Goal: Obtain resource: Download file/media

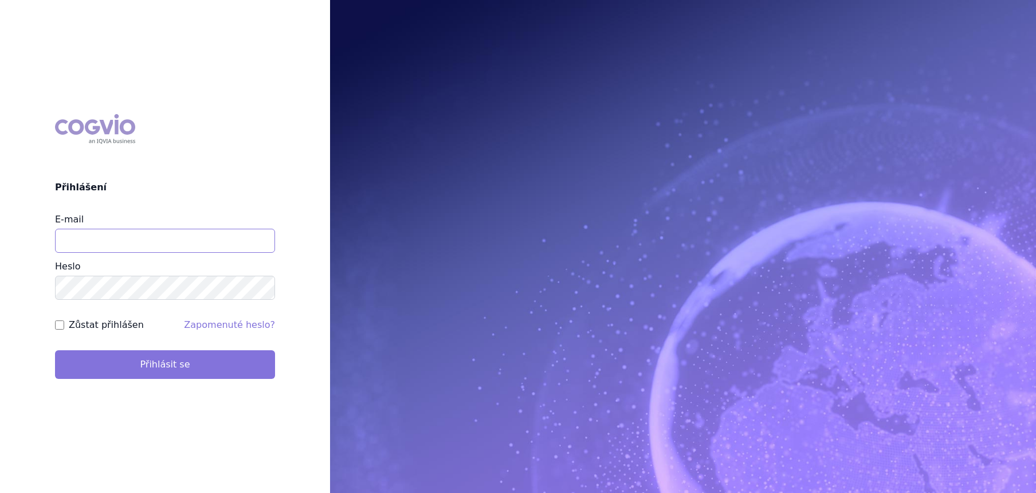
type input "lucie.sichtova@medochemie.com"
click at [148, 354] on button "Přihlásit se" at bounding box center [165, 364] width 220 height 29
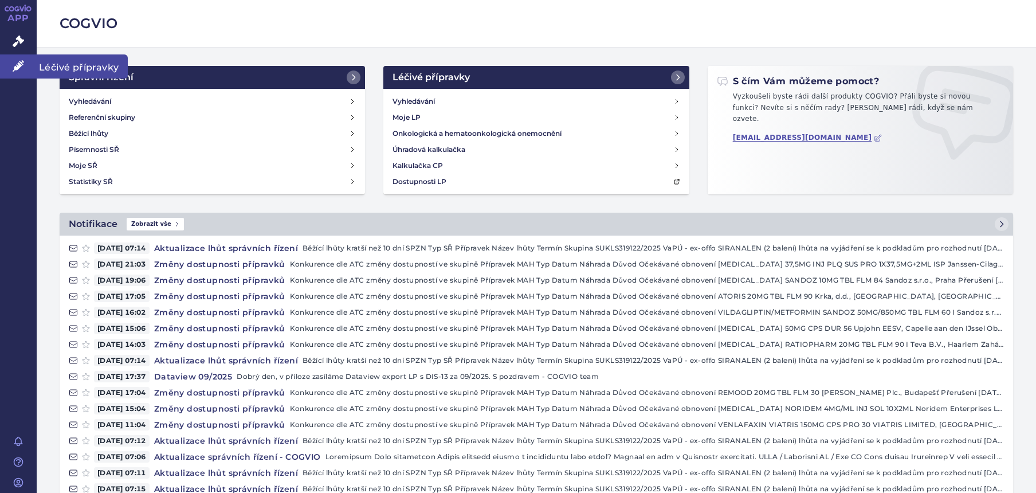
click at [10, 66] on link "Léčivé přípravky" at bounding box center [18, 66] width 37 height 24
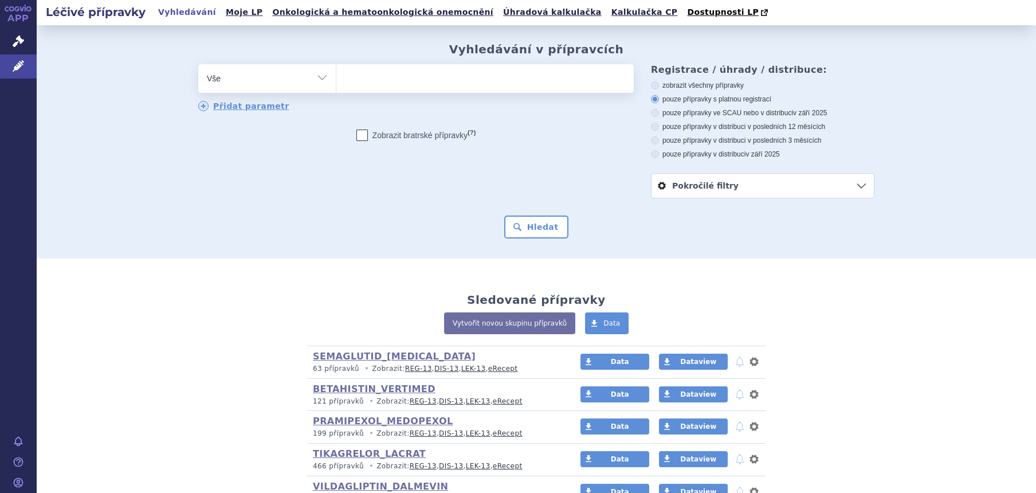
click at [232, 83] on select "Vše Přípravek/SUKL kód MAH VPOIS ATC/Aktivní látka Léková forma Síla" at bounding box center [267, 77] width 138 height 26
select select "filter-atc-group"
click at [198, 65] on select "Vše Přípravek/SUKL kód MAH VPOIS ATC/Aktivní látka Léková forma Síla" at bounding box center [267, 77] width 138 height 26
click at [355, 83] on ul at bounding box center [484, 76] width 297 height 24
click at [336, 83] on select at bounding box center [336, 78] width 1 height 29
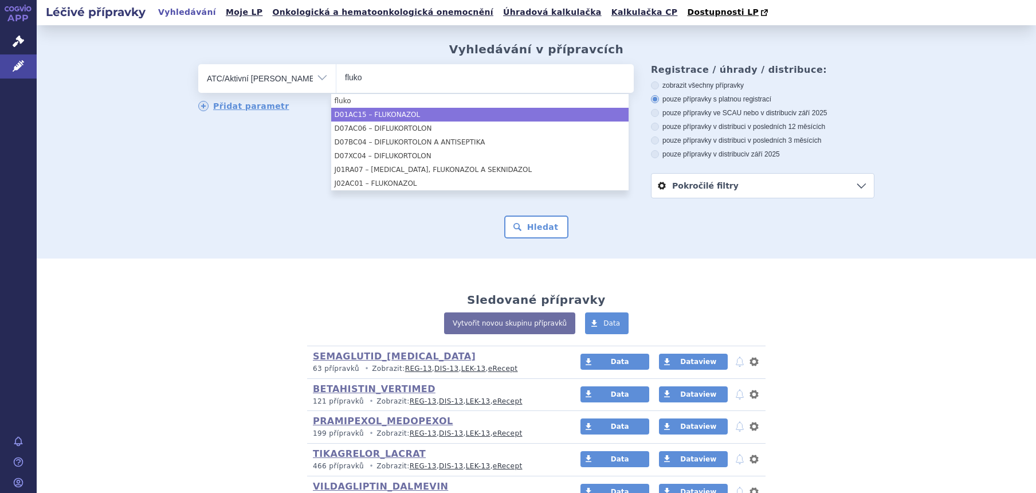
type input "fluko"
select select "D01AC15"
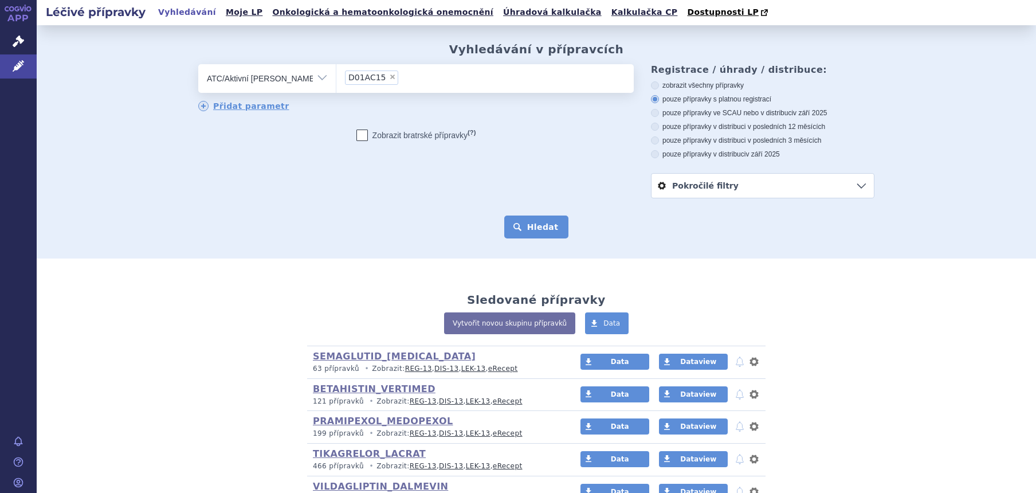
click at [524, 227] on button "Hledat" at bounding box center [536, 226] width 65 height 23
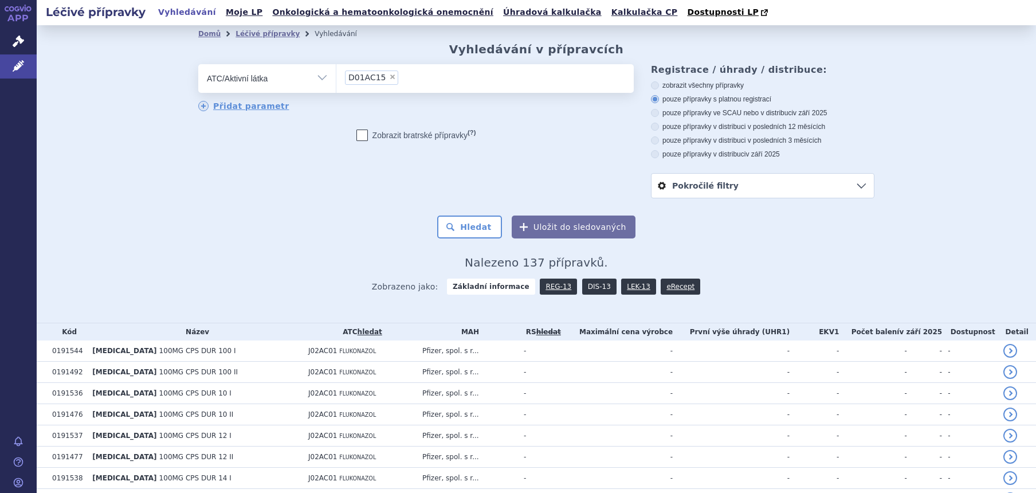
click at [584, 287] on link "DIS-13" at bounding box center [599, 286] width 34 height 16
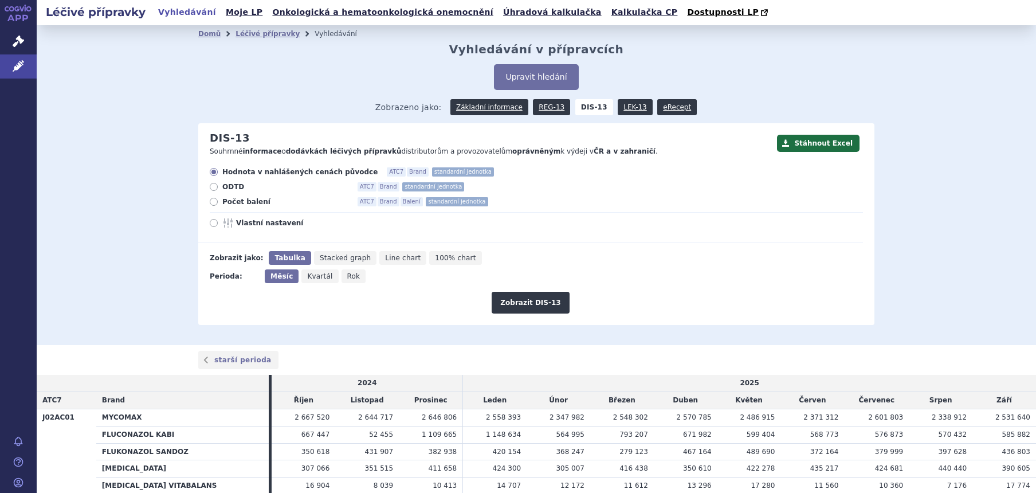
click at [347, 278] on span "Rok" at bounding box center [353, 276] width 13 height 8
click at [341, 277] on input "Rok" at bounding box center [344, 272] width 7 height 7
radio input "true"
click at [497, 308] on button "Zobrazit DIS-13" at bounding box center [530, 303] width 77 height 22
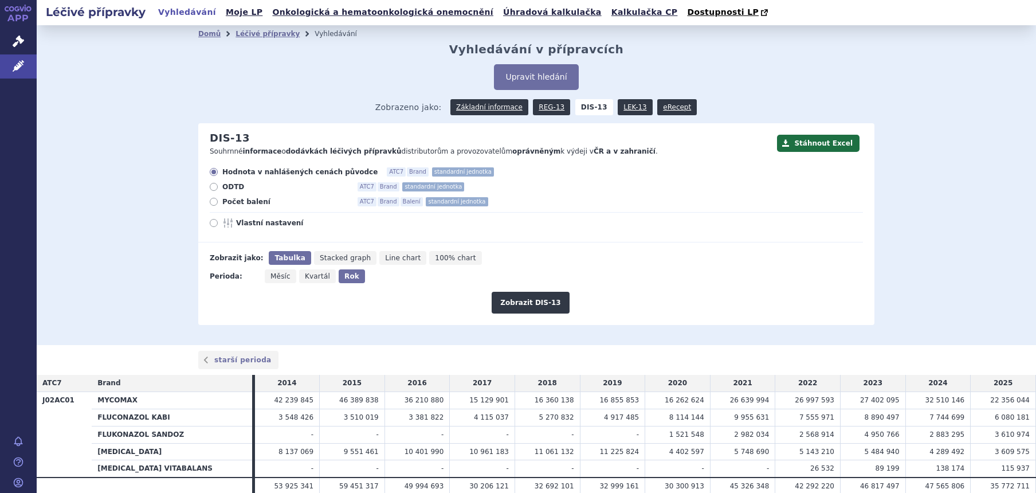
scroll to position [49, 0]
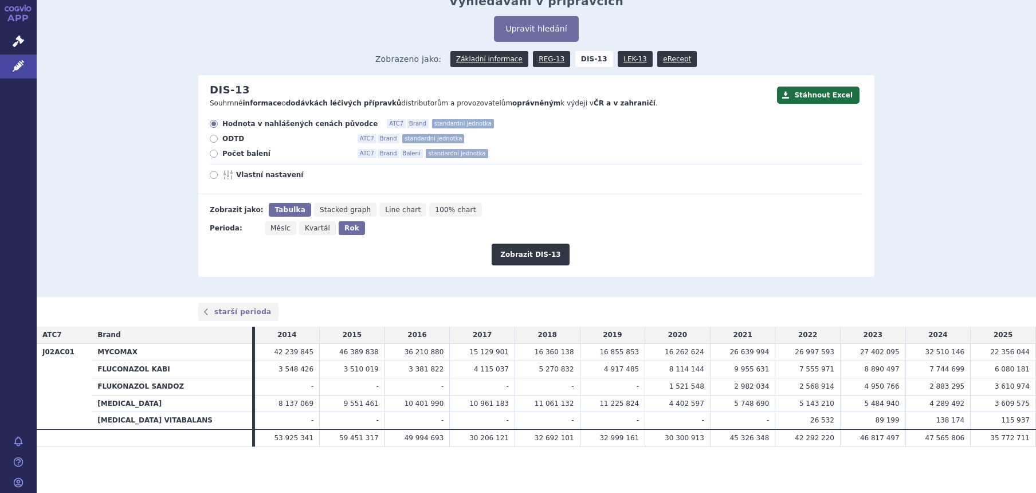
click at [229, 176] on icon at bounding box center [229, 174] width 14 height 9
click at [218, 176] on input "Vlastní nastavení" at bounding box center [214, 175] width 7 height 7
radio input "true"
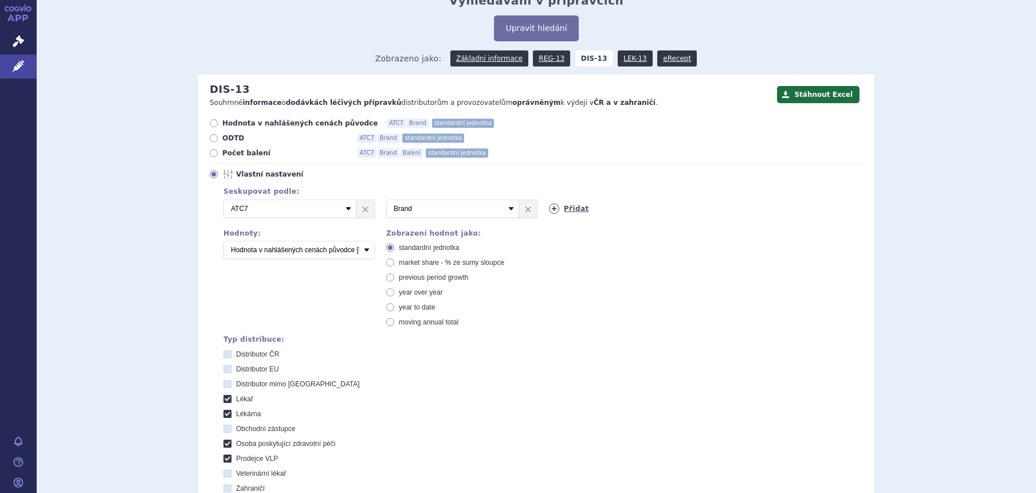
click at [549, 207] on icon at bounding box center [554, 208] width 10 height 10
select select "package"
click at [549, 200] on select "Vyberte groupování ATC3 ATC5 ATC7 Brand Balení SÚKL kód MAH VPOIS Referenční sk…" at bounding box center [615, 208] width 133 height 18
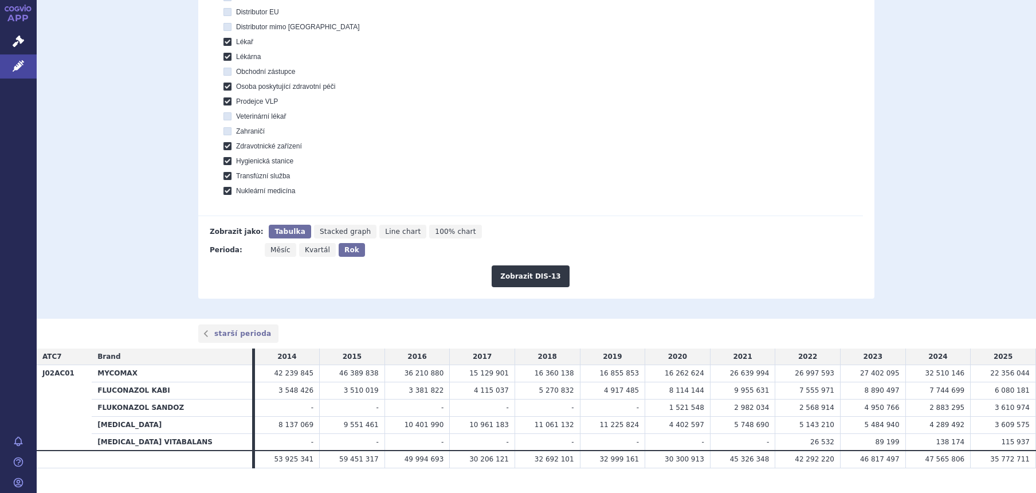
scroll to position [407, 0]
click at [523, 277] on button "Zobrazit DIS-13" at bounding box center [530, 275] width 77 height 22
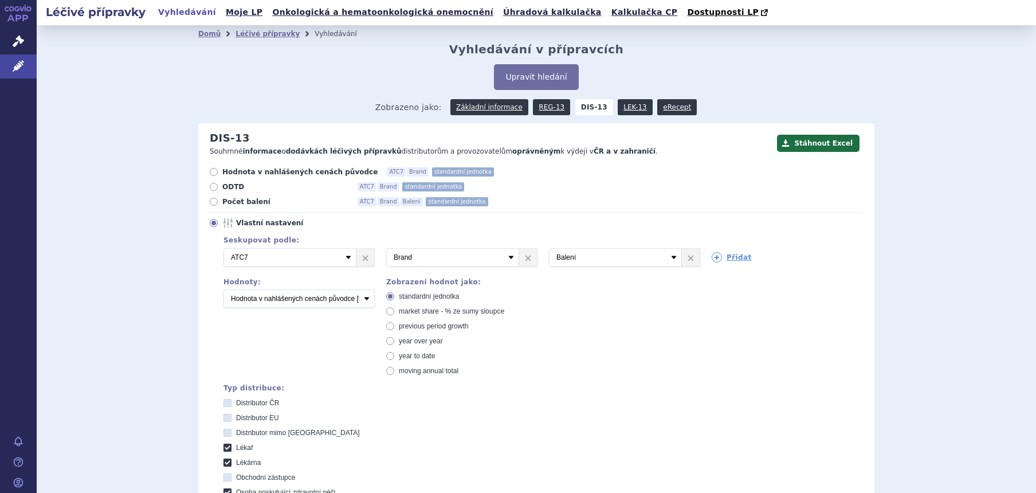
scroll to position [530, 0]
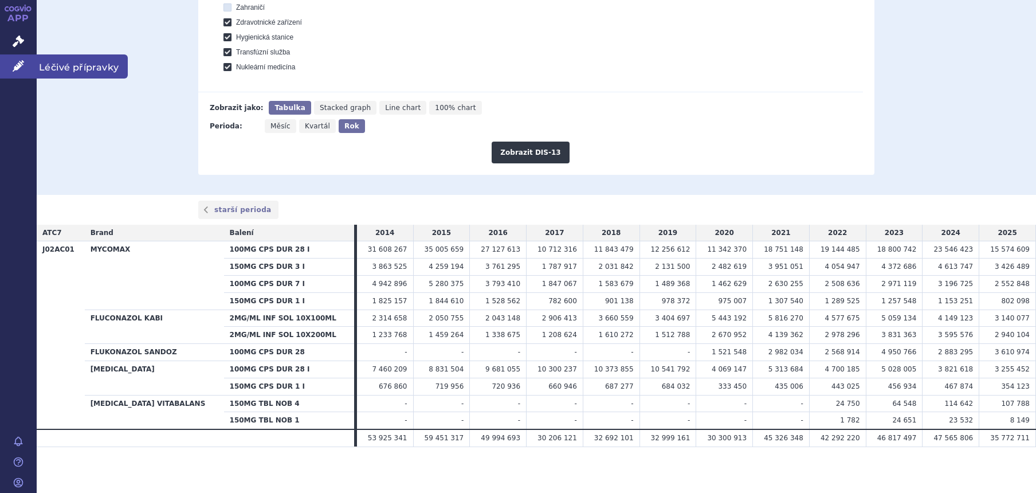
click at [10, 69] on link "Léčivé přípravky" at bounding box center [18, 66] width 37 height 24
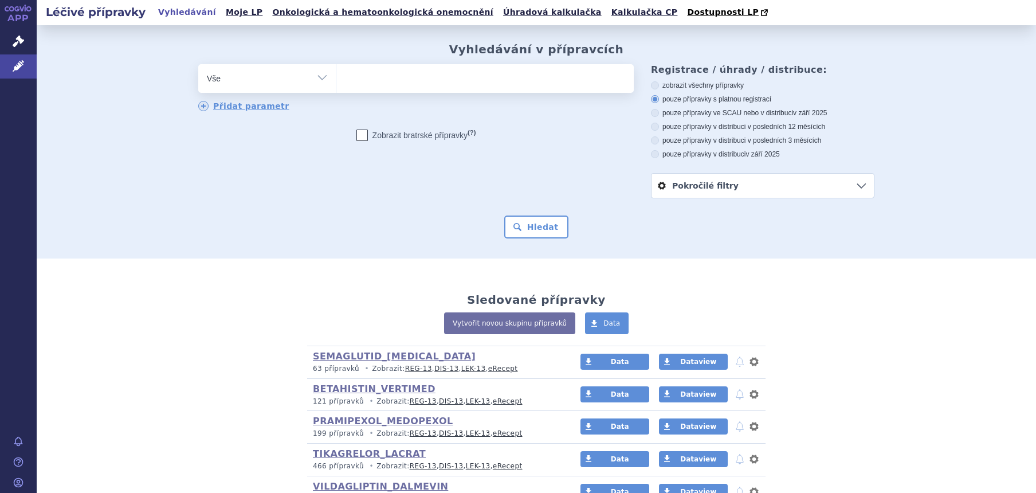
click at [241, 87] on select "Vše Přípravek/SUKL kód MAH VPOIS ATC/Aktivní látka Léková forma Síla" at bounding box center [267, 77] width 138 height 26
select select "filter-atc-group"
click at [198, 65] on select "Vše Přípravek/SUKL kód MAH VPOIS ATC/Aktivní látka Léková forma Síla" at bounding box center [267, 77] width 138 height 26
click at [396, 87] on ul at bounding box center [484, 76] width 297 height 24
click at [336, 87] on select at bounding box center [336, 78] width 1 height 29
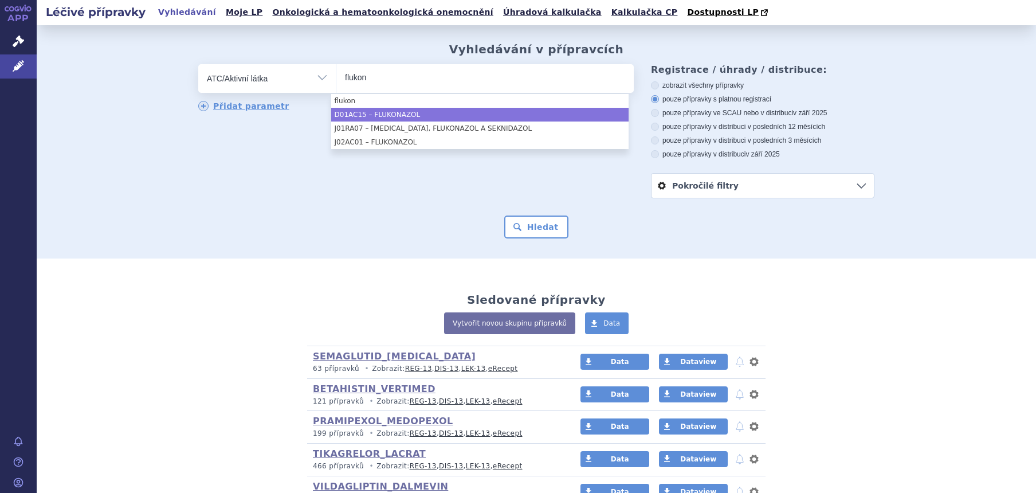
type input "flukon"
select select "D01AC15"
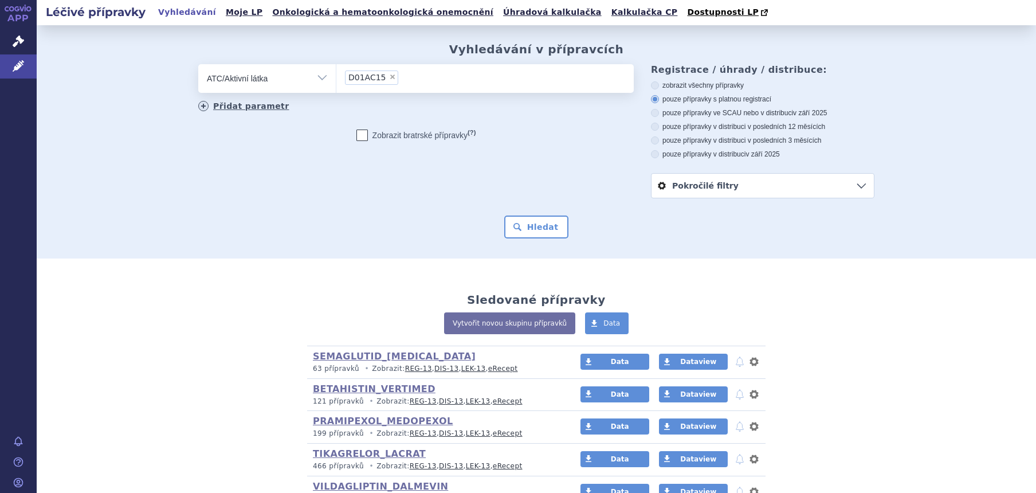
click at [237, 104] on link "Přidat parametr" at bounding box center [243, 106] width 91 height 10
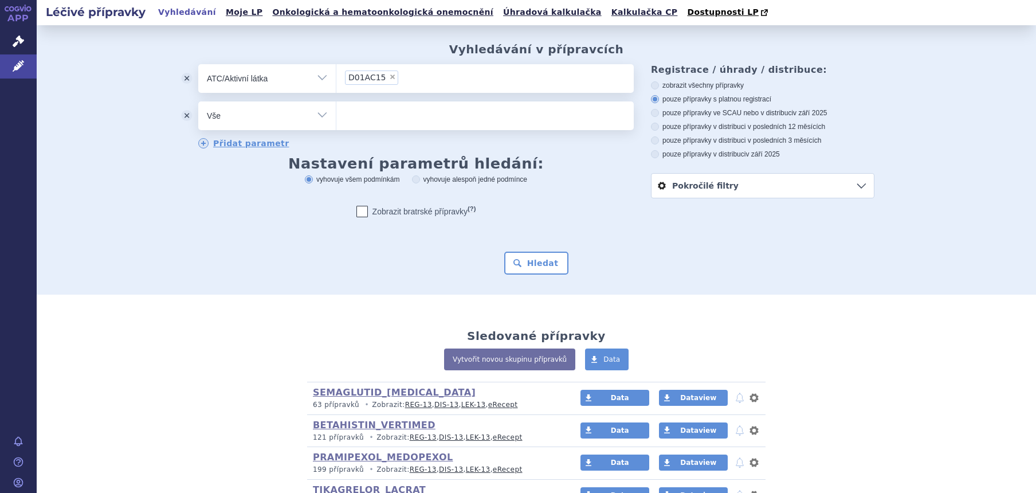
click at [250, 116] on select "Vše Přípravek/SUKL kód MAH VPOIS ATC/Aktivní látka Léková forma Síla" at bounding box center [267, 114] width 138 height 26
select select "filter-dosage-form"
click at [198, 102] on select "Vše Přípravek/SUKL kód MAH VPOIS ATC/Aktivní látka Léková forma Síla" at bounding box center [267, 114] width 138 height 26
click at [382, 114] on ul at bounding box center [484, 113] width 297 height 24
click at [336, 114] on select at bounding box center [336, 115] width 1 height 29
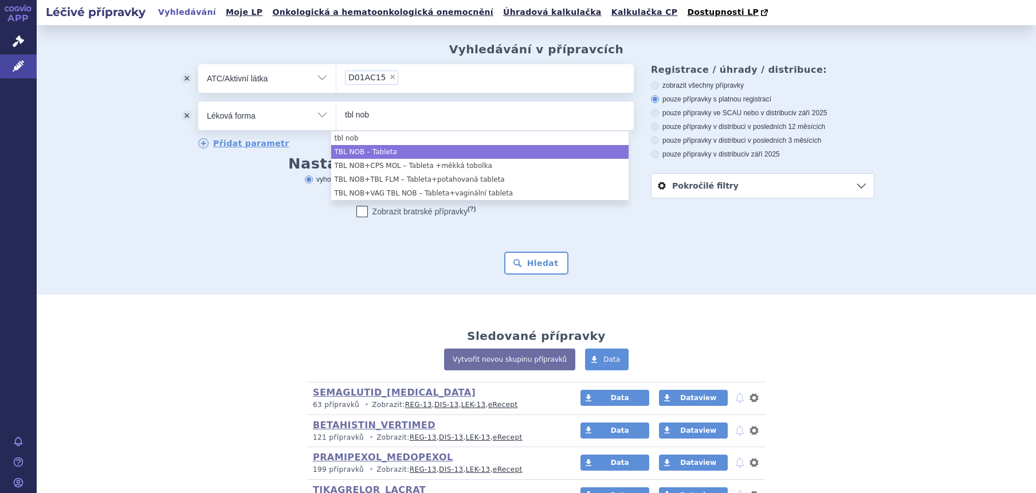
type input "tbl nob"
select select "7a174f97-d3ad-4267-ae2b-12f28f1d7c7d"
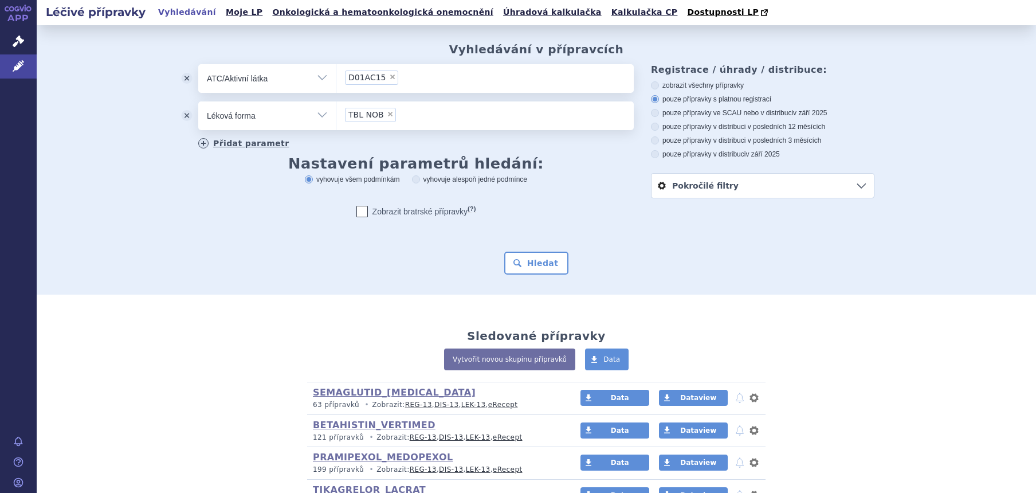
click at [235, 144] on link "Přidat parametr" at bounding box center [243, 143] width 91 height 10
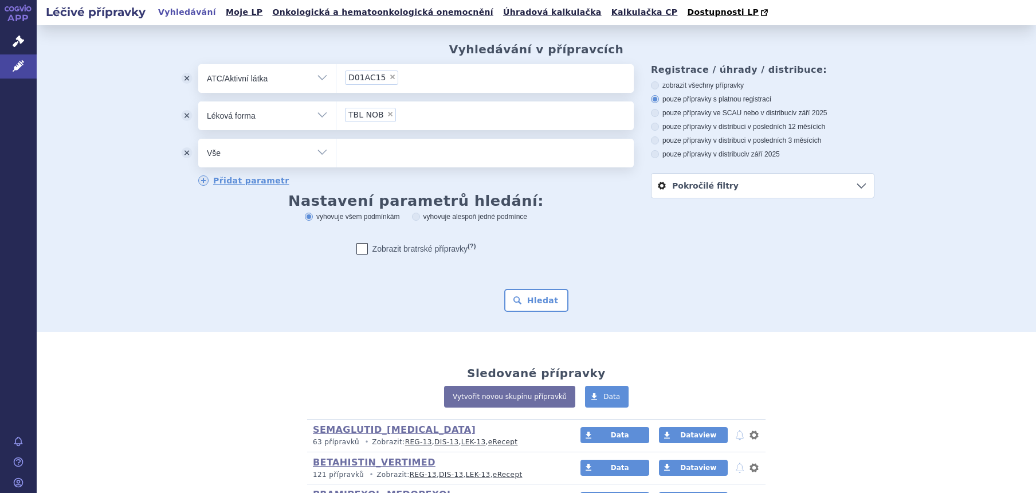
click at [243, 153] on select "Vše Přípravek/SUKL kód MAH VPOIS ATC/Aktivní látka Léková forma Síla" at bounding box center [267, 152] width 138 height 26
click at [434, 118] on ul "× TBL NOB" at bounding box center [484, 113] width 297 height 25
click at [336, 118] on select "TBL NOB" at bounding box center [336, 115] width 1 height 29
type input "c"
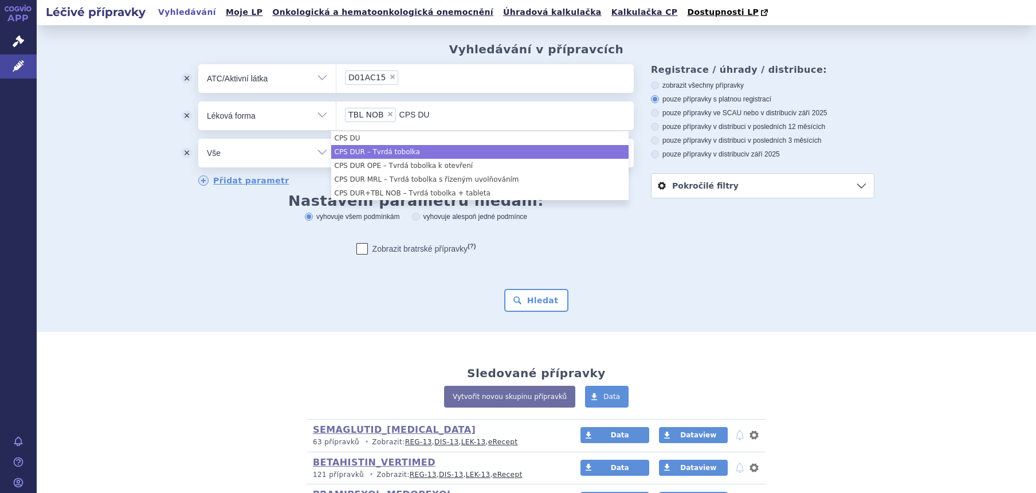
type input "CPS DU"
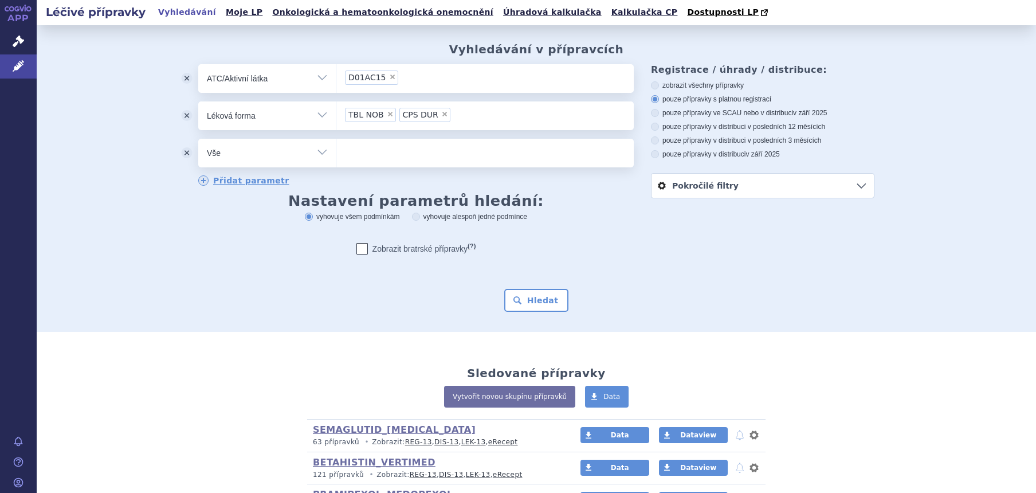
click at [179, 147] on button "odstranit" at bounding box center [186, 153] width 23 height 29
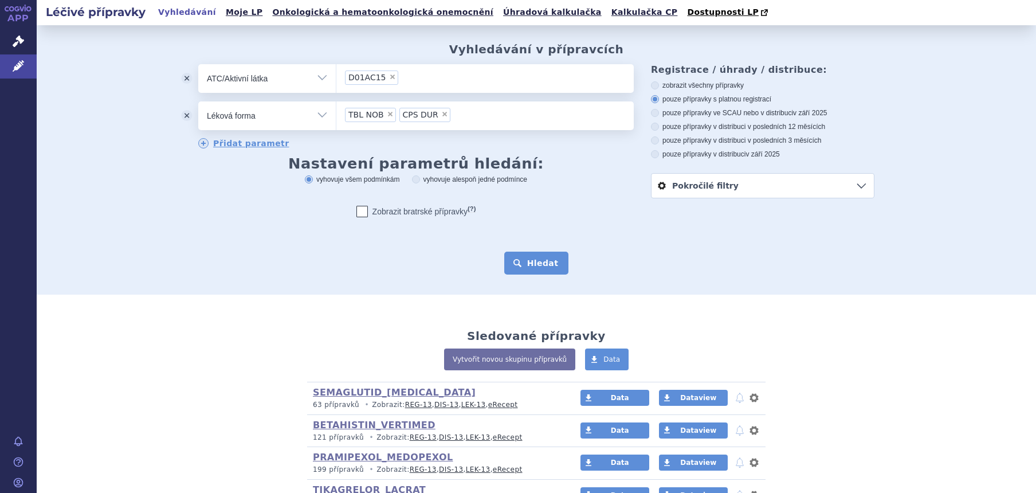
click at [524, 262] on button "Hledat" at bounding box center [536, 263] width 65 height 23
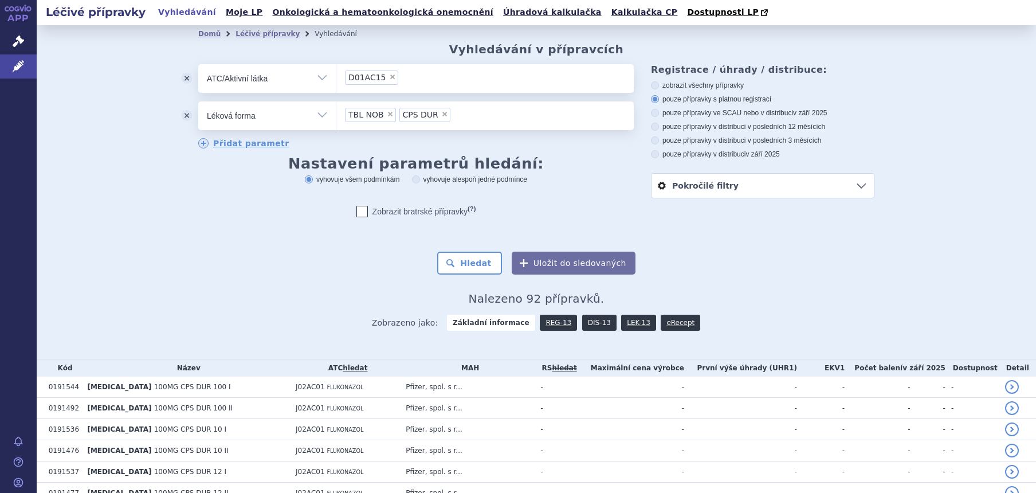
click at [582, 320] on link "DIS-13" at bounding box center [599, 323] width 34 height 16
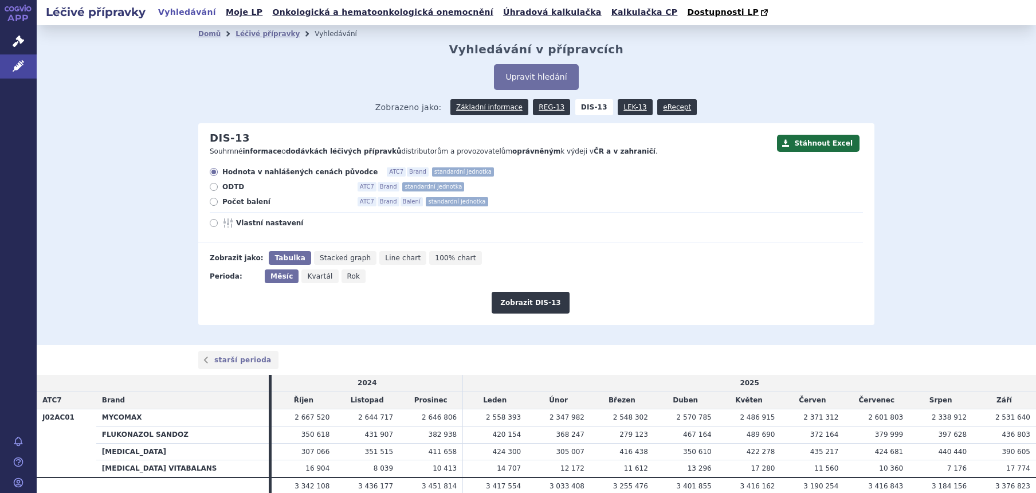
scroll to position [49, 0]
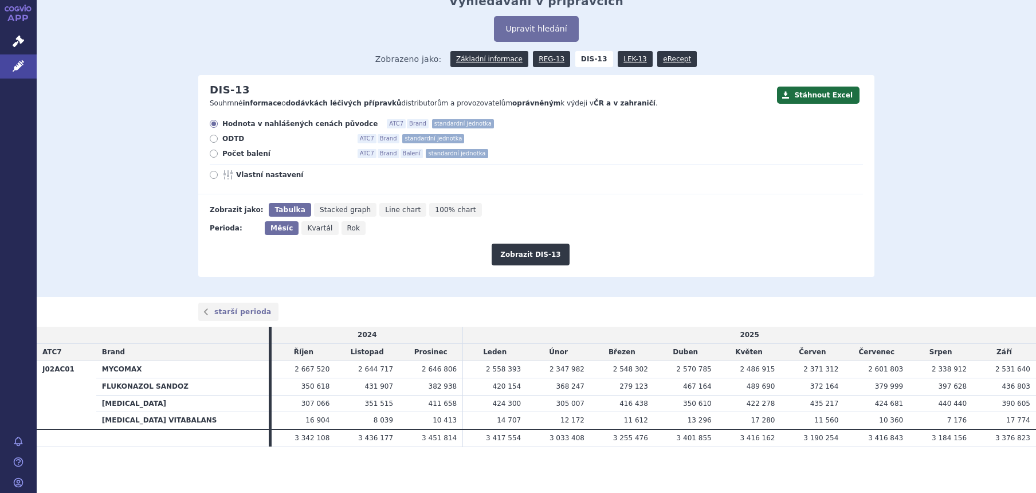
click at [250, 179] on span "Vlastní nastavení" at bounding box center [299, 174] width 126 height 9
click at [218, 179] on input "Vlastní nastavení" at bounding box center [214, 175] width 7 height 7
radio input "true"
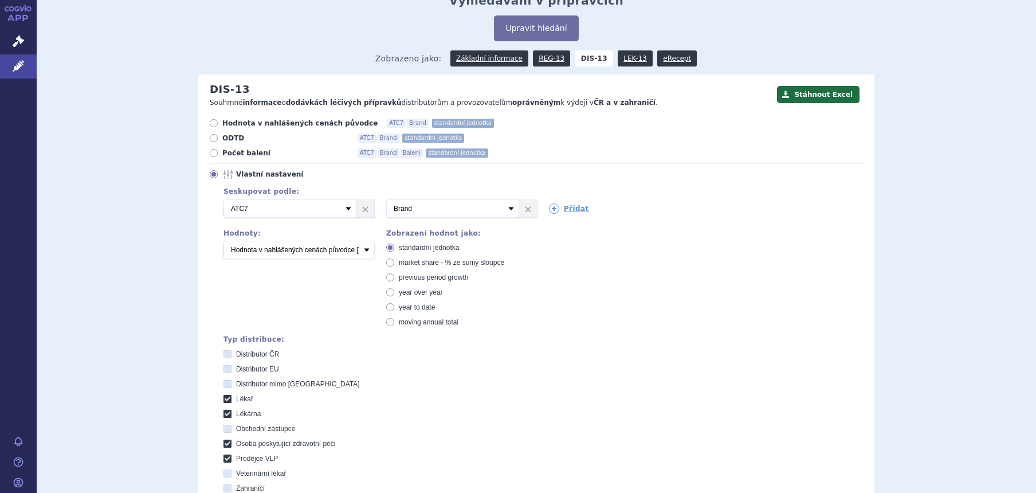
click at [250, 175] on span "Vlastní nastavení" at bounding box center [299, 174] width 126 height 9
click at [218, 175] on input "Vlastní nastavení" at bounding box center [214, 175] width 7 height 7
click at [549, 207] on icon at bounding box center [554, 208] width 10 height 10
click at [549, 207] on select "Vyberte groupování ATC3 ATC5 ATC7 Brand Balení SÚKL kód MAH VPOIS Referenční sk…" at bounding box center [615, 208] width 133 height 18
click at [556, 207] on select "Vyberte groupování ATC3 ATC5 ATC7 Brand Balení SÚKL kód MAH VPOIS Referenční sk…" at bounding box center [615, 208] width 133 height 18
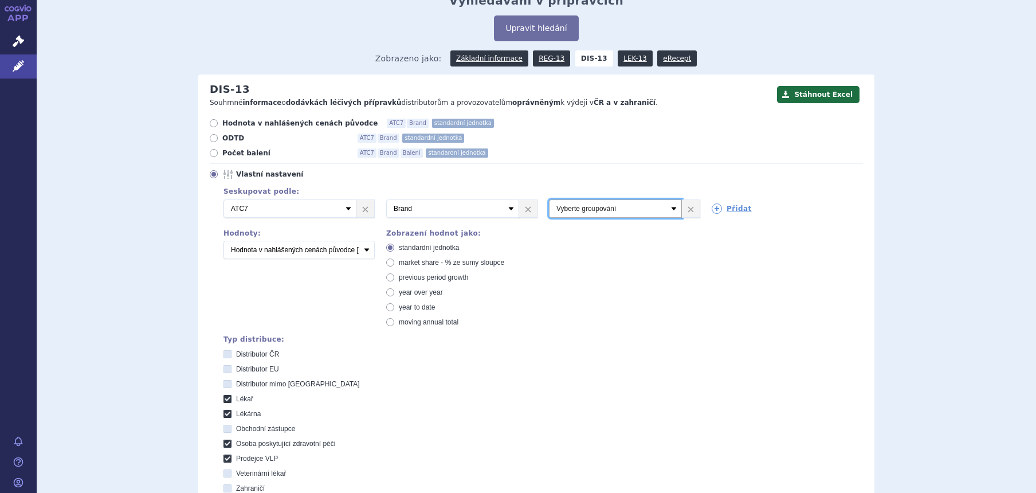
click at [556, 207] on select "Vyberte groupování ATC3 ATC5 ATC7 Brand Balení SÚKL kód MAH VPOIS Referenční sk…" at bounding box center [615, 208] width 133 height 18
select select "package"
click at [549, 200] on select "Vyberte groupování ATC3 ATC5 ATC7 Brand Balení SÚKL kód MAH VPOIS Referenční sk…" at bounding box center [615, 208] width 133 height 18
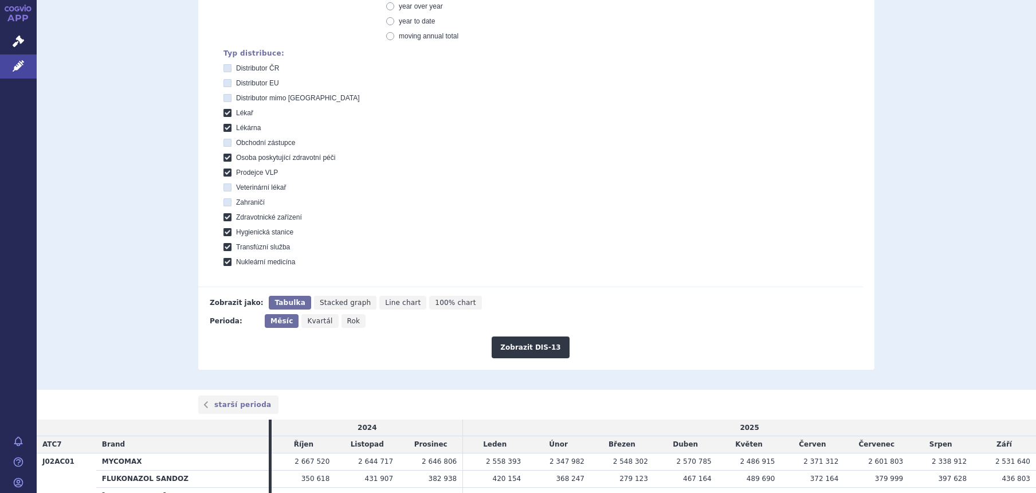
scroll to position [335, 0]
click at [530, 340] on button "Zobrazit DIS-13" at bounding box center [530, 347] width 77 height 22
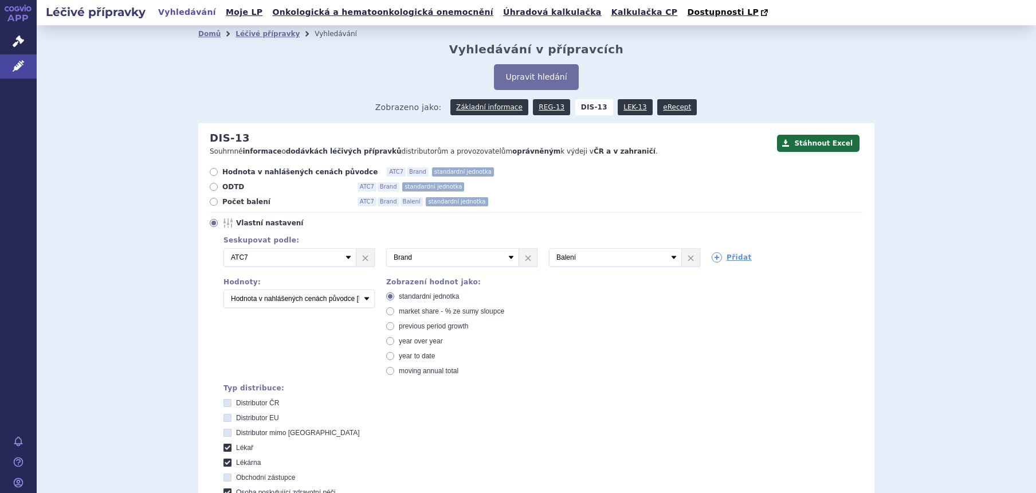
scroll to position [513, 0]
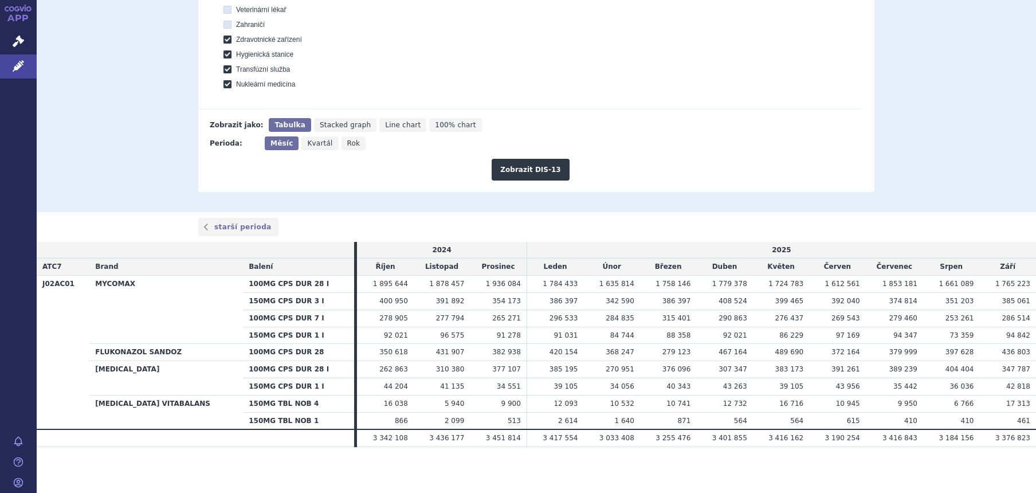
click at [347, 140] on span "Rok" at bounding box center [353, 143] width 13 height 8
click at [341, 140] on input "Rok" at bounding box center [344, 139] width 7 height 7
radio input "true"
click at [504, 166] on button "Zobrazit DIS-13" at bounding box center [530, 170] width 77 height 22
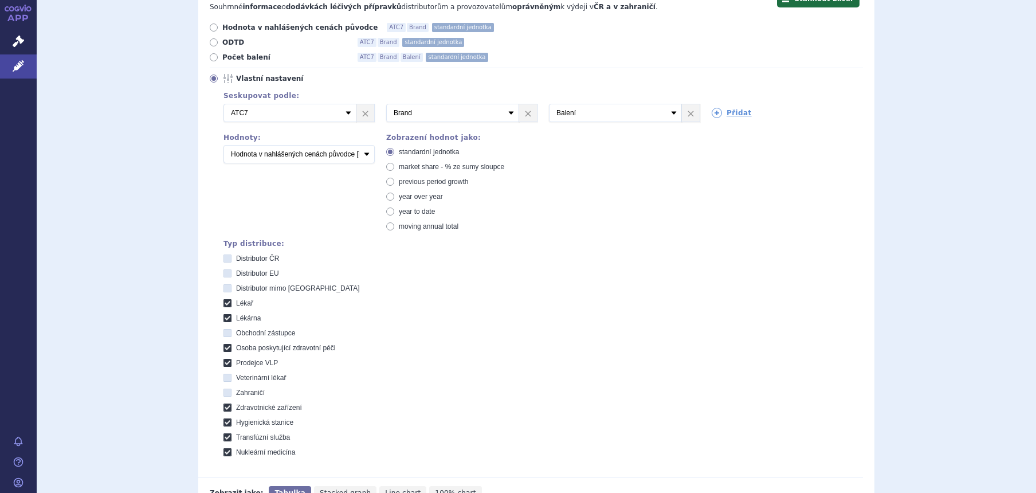
scroll to position [138, 0]
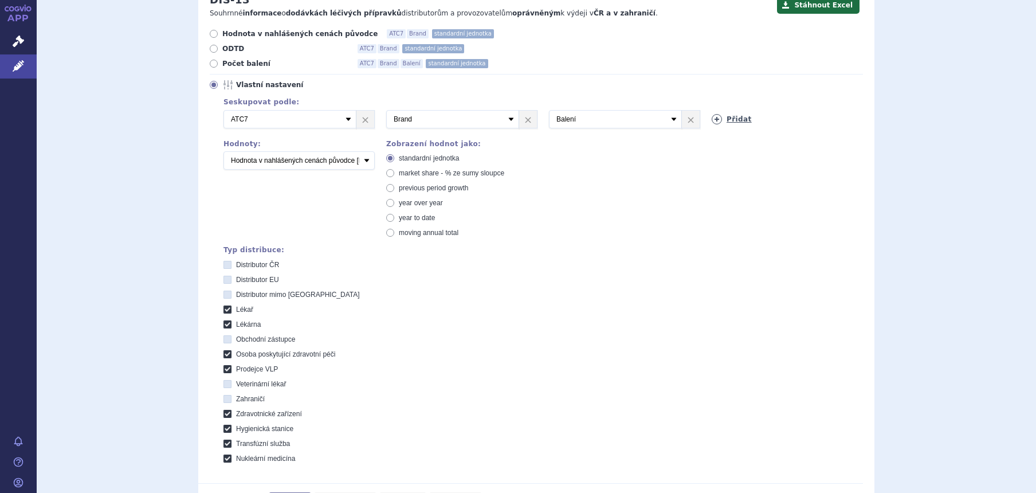
click at [713, 120] on icon at bounding box center [717, 119] width 10 height 10
click at [688, 122] on link "×" at bounding box center [691, 119] width 18 height 17
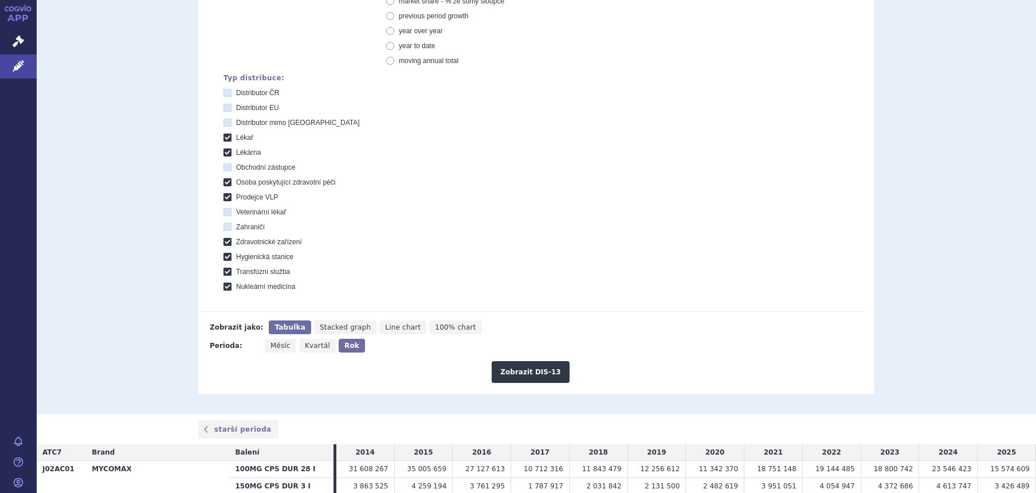
scroll to position [496, 0]
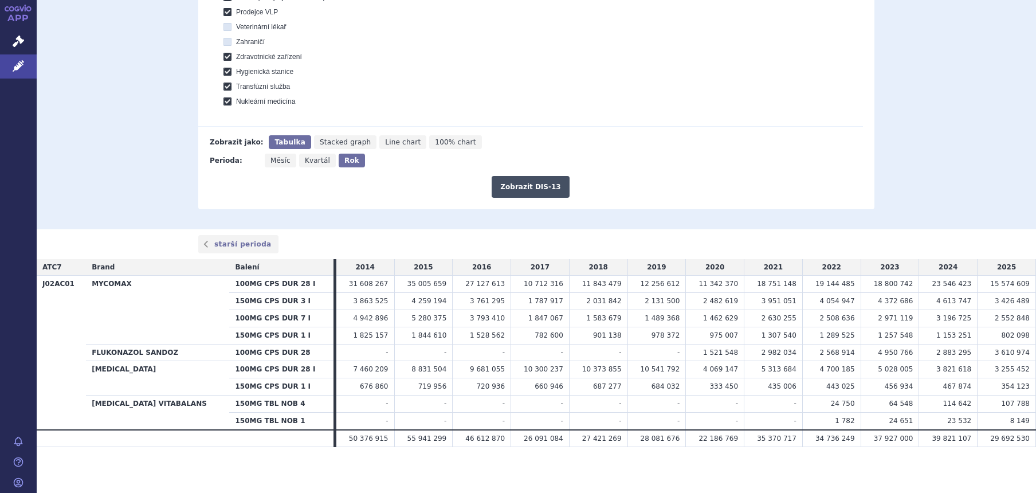
click at [526, 178] on button "Zobrazit DIS-13" at bounding box center [530, 187] width 77 height 22
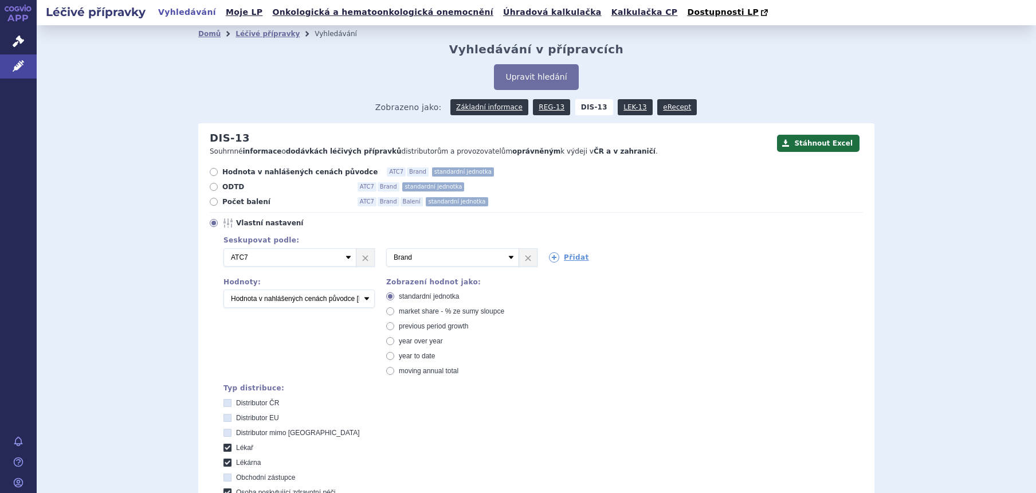
click at [785, 143] on button "Stáhnout Excel" at bounding box center [818, 143] width 83 height 17
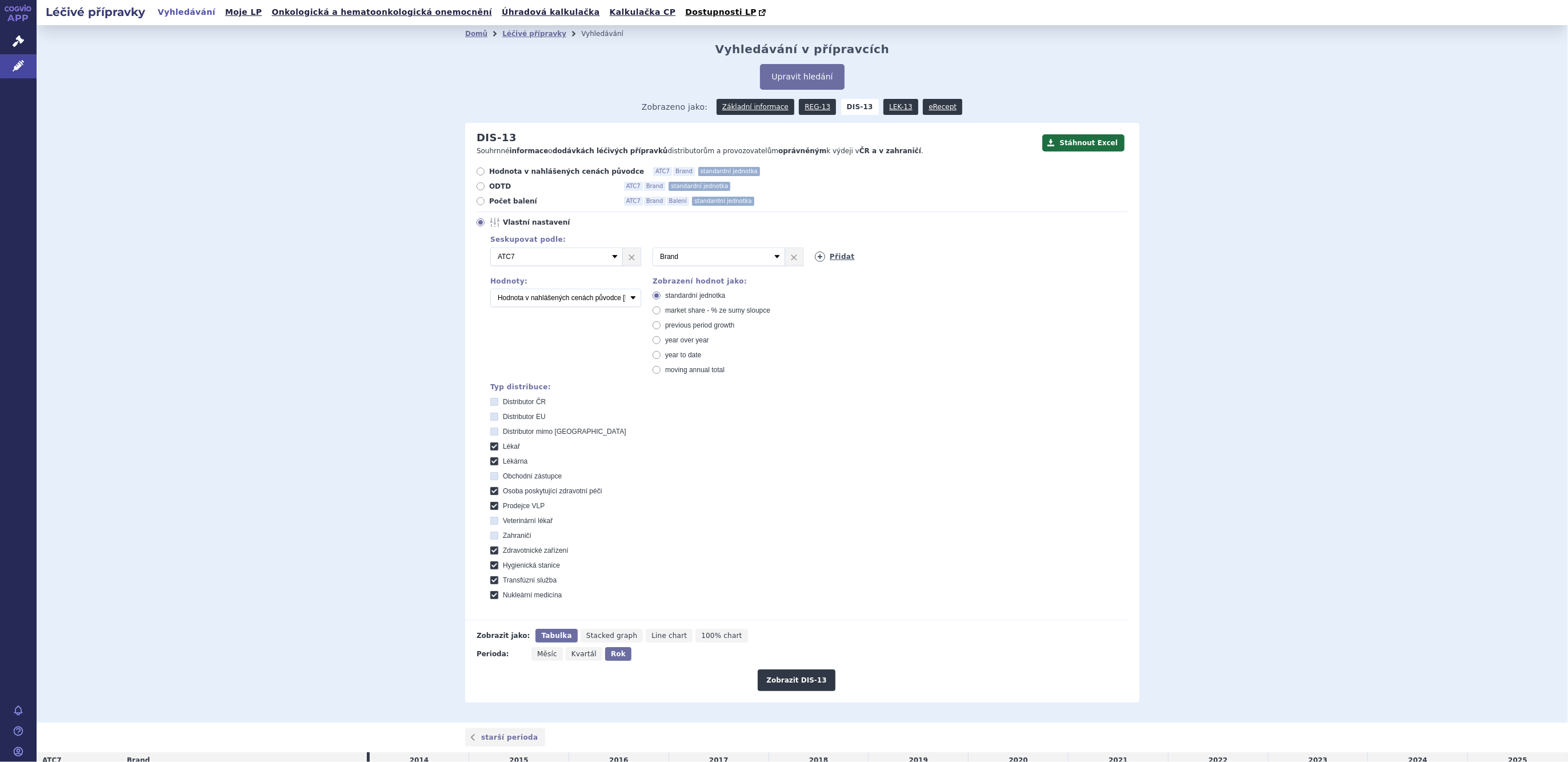
click at [815, 255] on icon at bounding box center [820, 256] width 10 height 10
select select "mah"
click at [815, 248] on select "Vyberte groupování ATC3 ATC5 ATC7 Brand Balení SÚKL kód MAH VPOIS Referenční sk…" at bounding box center [881, 256] width 133 height 18
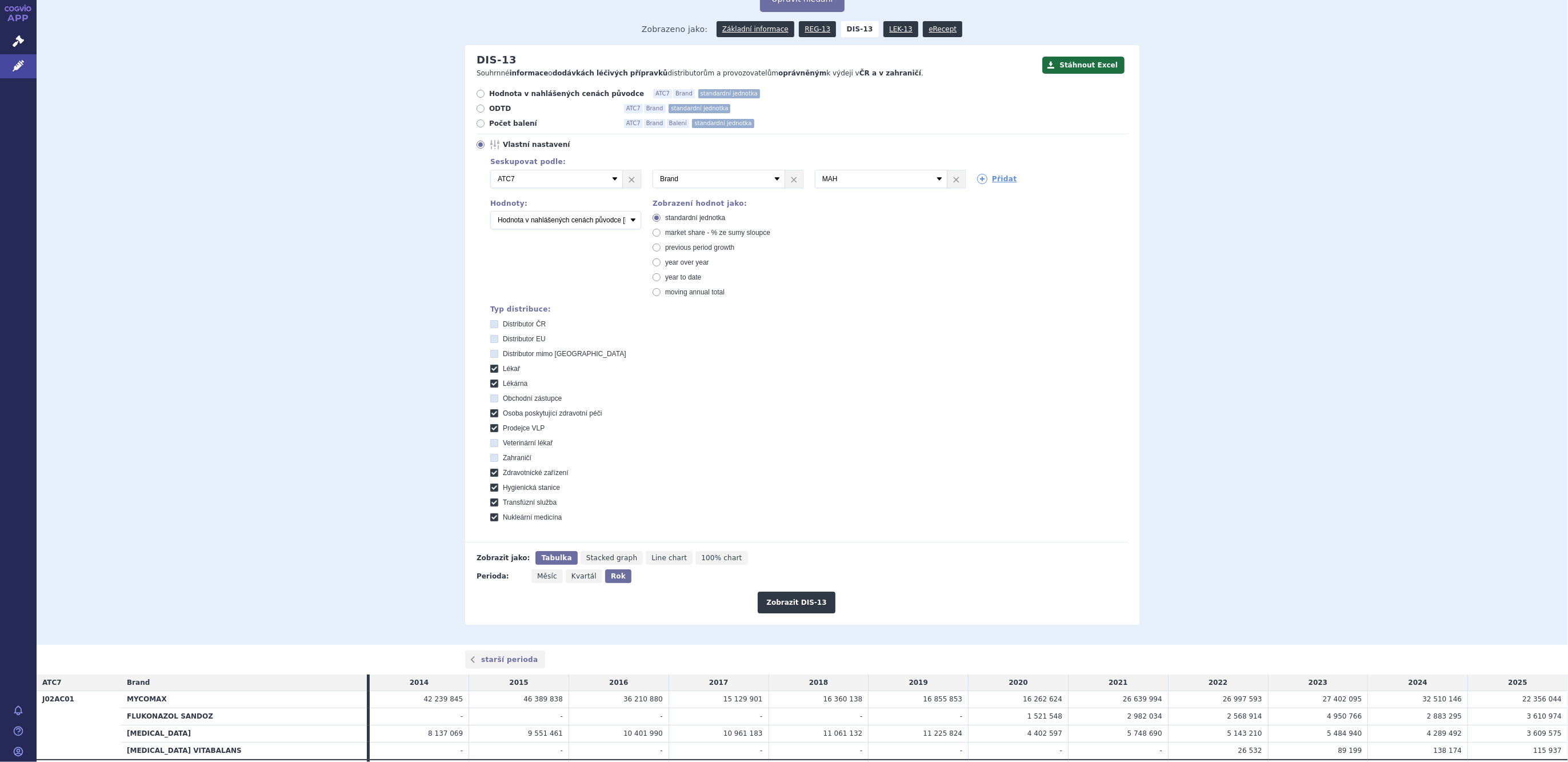
scroll to position [138, 0]
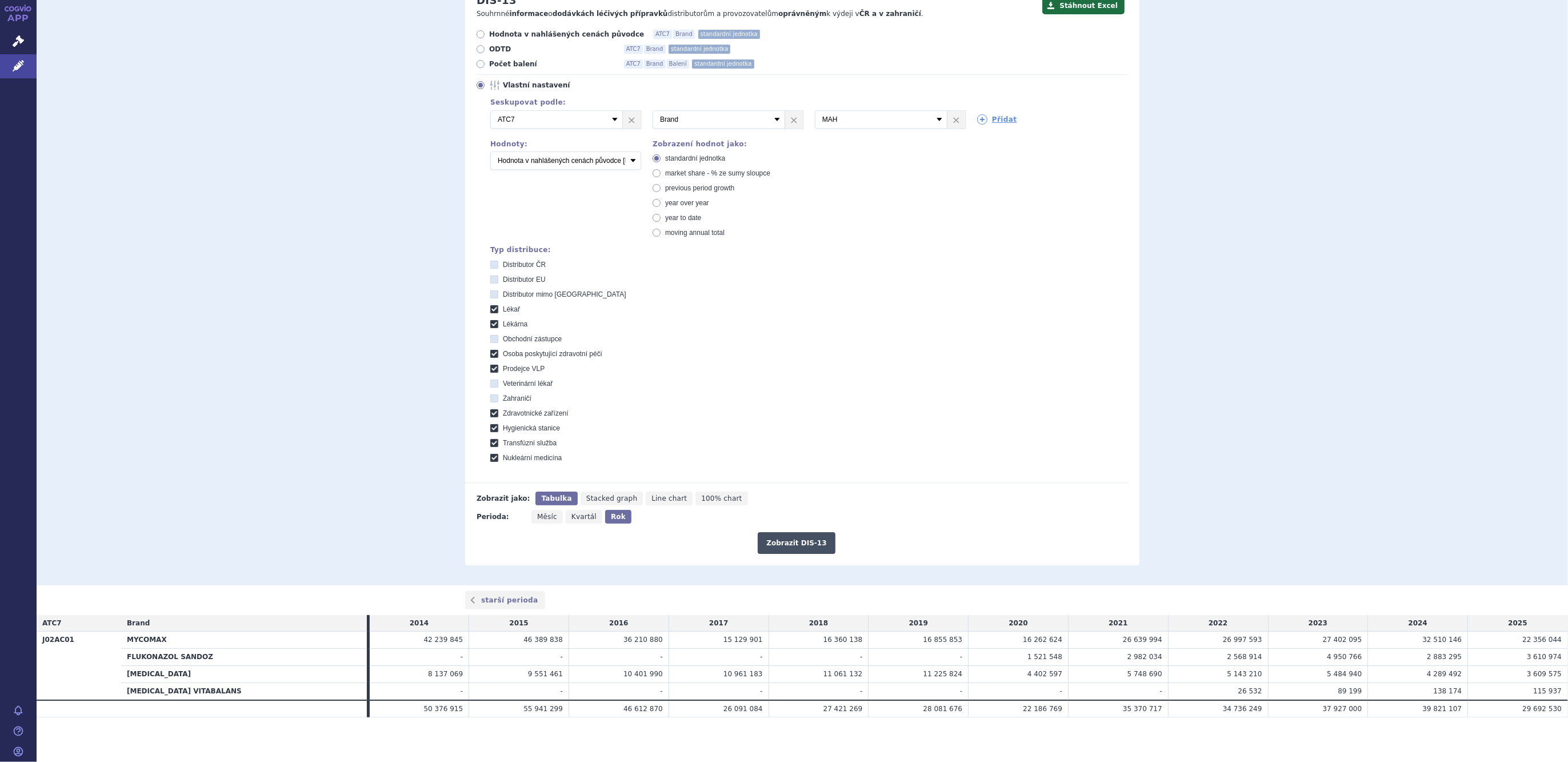
click at [793, 491] on button "Zobrazit DIS-13" at bounding box center [796, 543] width 77 height 22
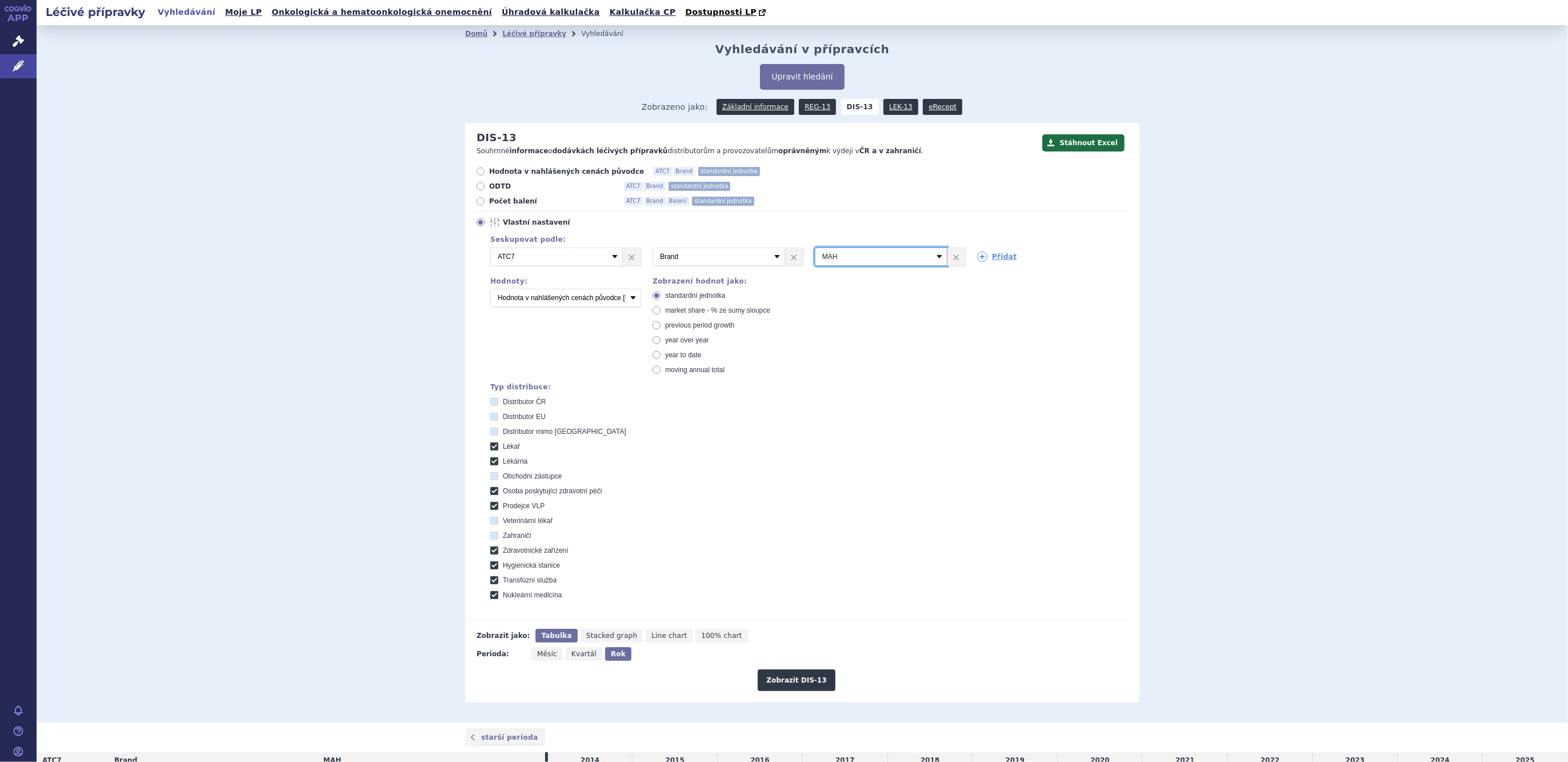
click at [849, 256] on select "Vyberte groupování ATC3 ATC5 ATC7 Brand Balení SÚKL kód MAH VPOIS Referenční sk…" at bounding box center [881, 256] width 133 height 18
click at [867, 255] on select "Vyberte groupování ATC3 ATC5 ATC7 Brand Balení SÚKL kód MAH VPOIS Referenční sk…" at bounding box center [881, 256] width 133 height 18
click at [856, 253] on select "Vyberte groupování ATC3 ATC5 ATC7 Brand Balení SÚKL kód MAH VPOIS Referenční sk…" at bounding box center [881, 256] width 133 height 18
select select "package"
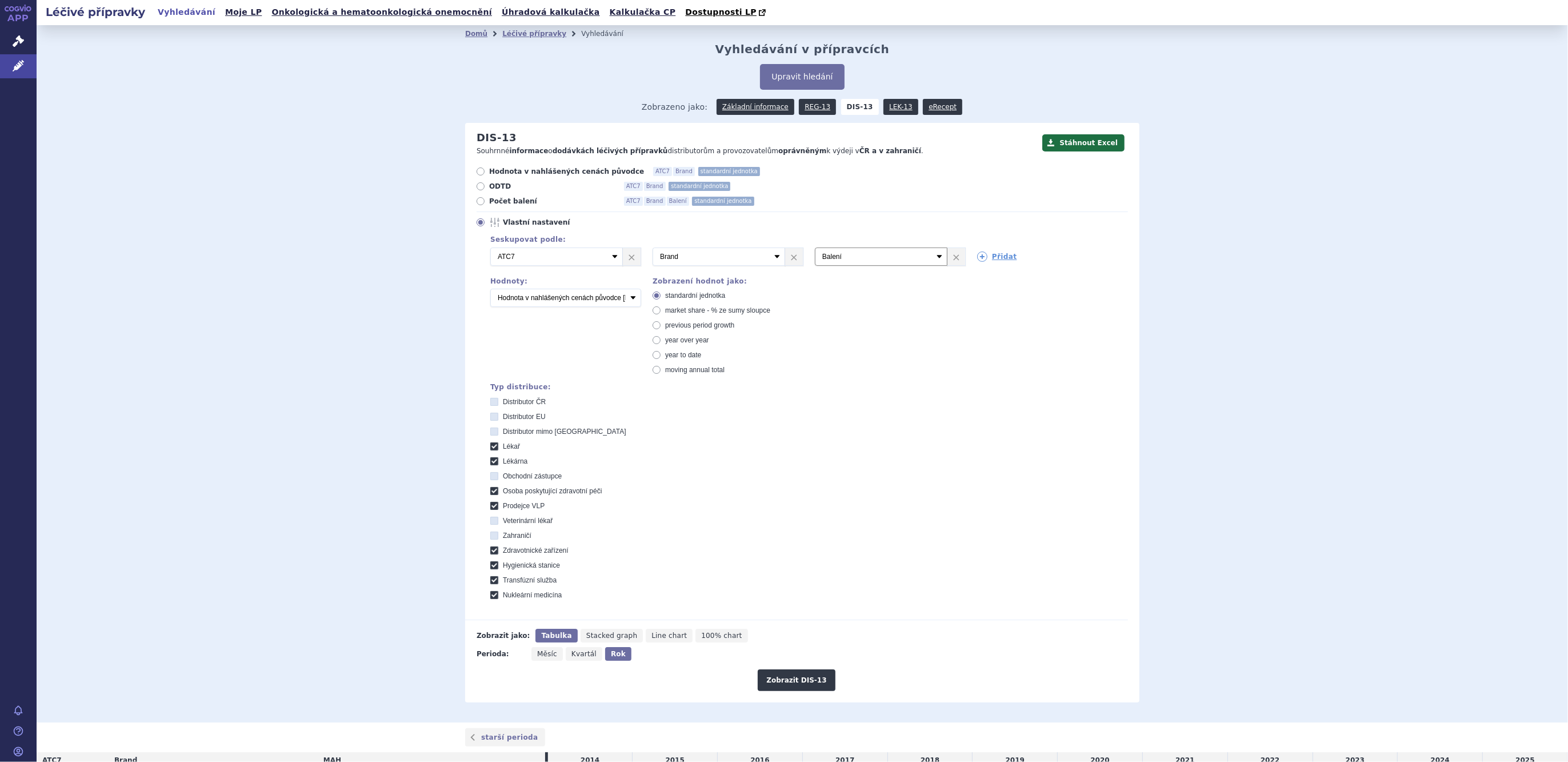
click at [815, 248] on select "Vyberte groupování ATC3 ATC5 ATC7 Brand Balení SÚKL kód MAH VPOIS Referenční sk…" at bounding box center [881, 256] width 133 height 18
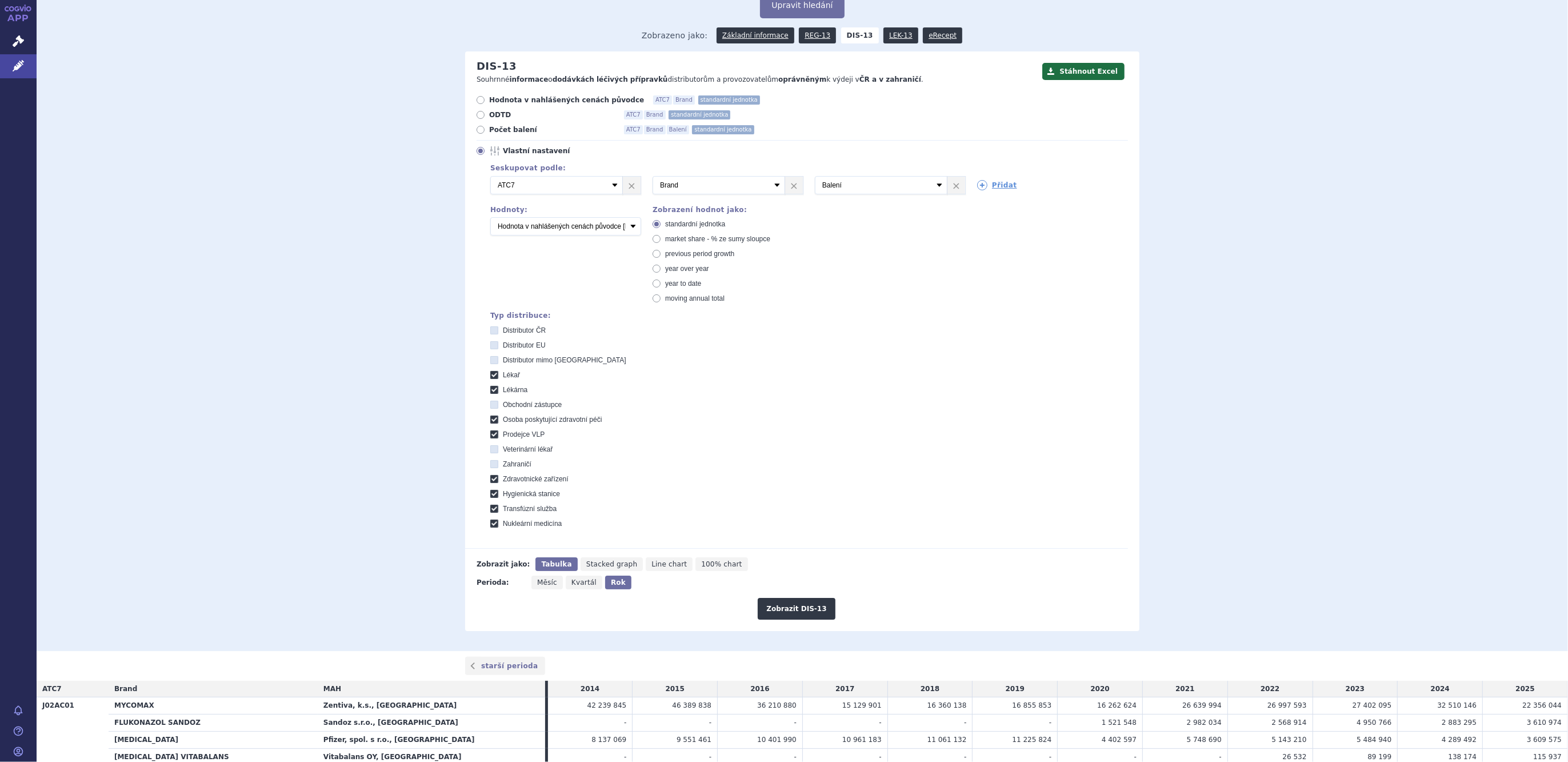
scroll to position [138, 0]
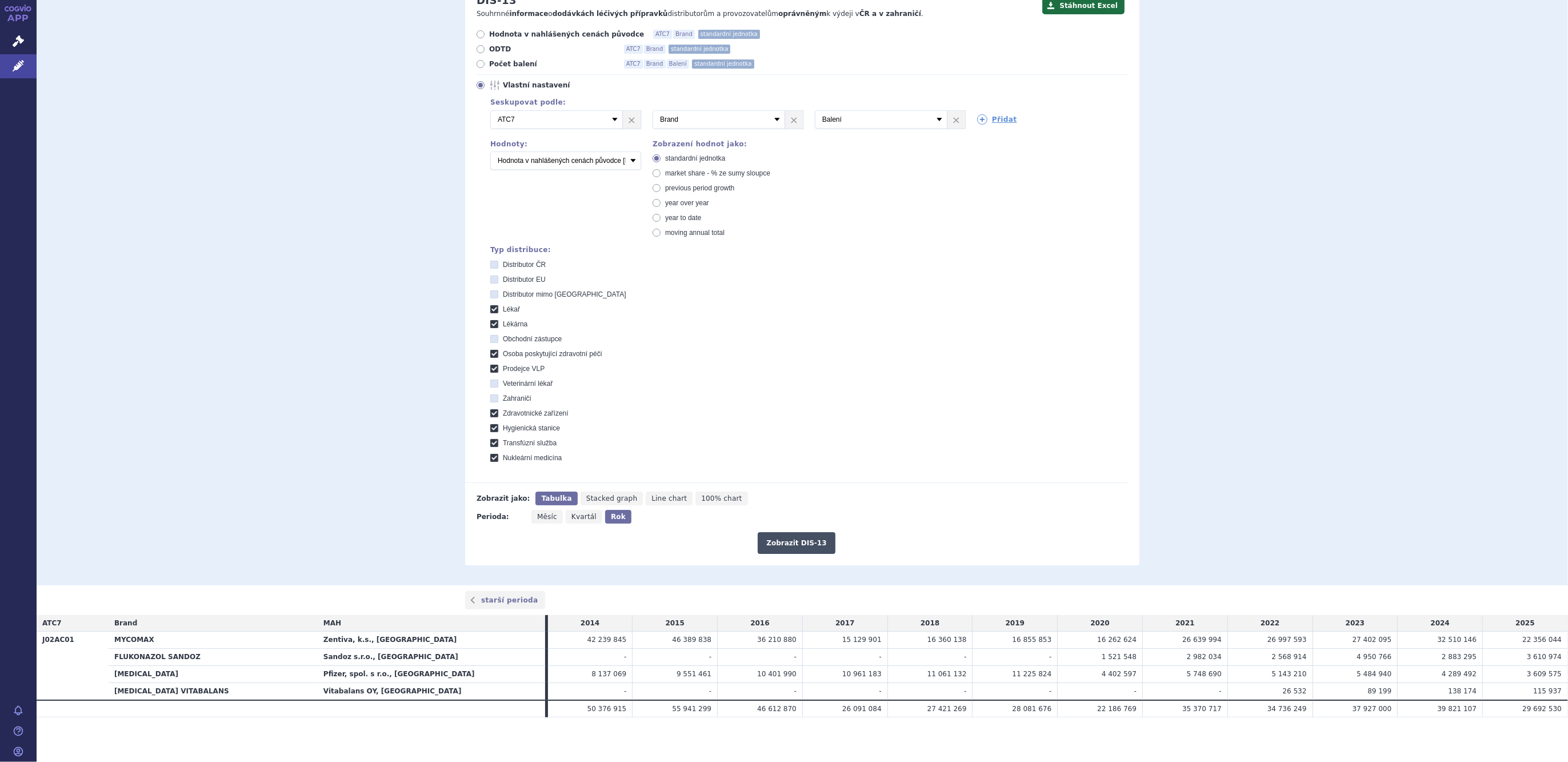
click at [800, 539] on button "Zobrazit DIS-13" at bounding box center [796, 543] width 77 height 22
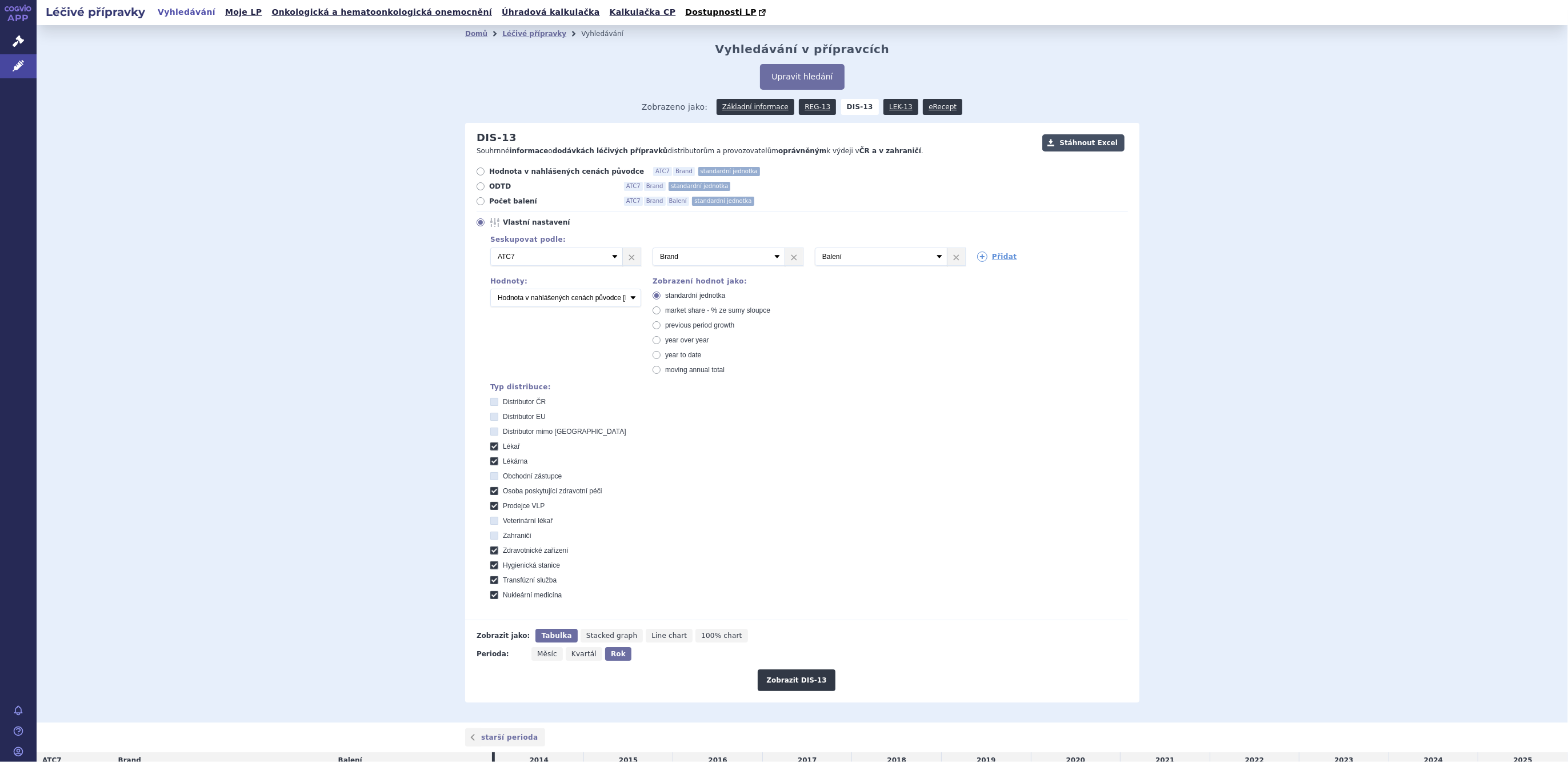
click at [1092, 144] on button "Stáhnout Excel" at bounding box center [1083, 143] width 83 height 17
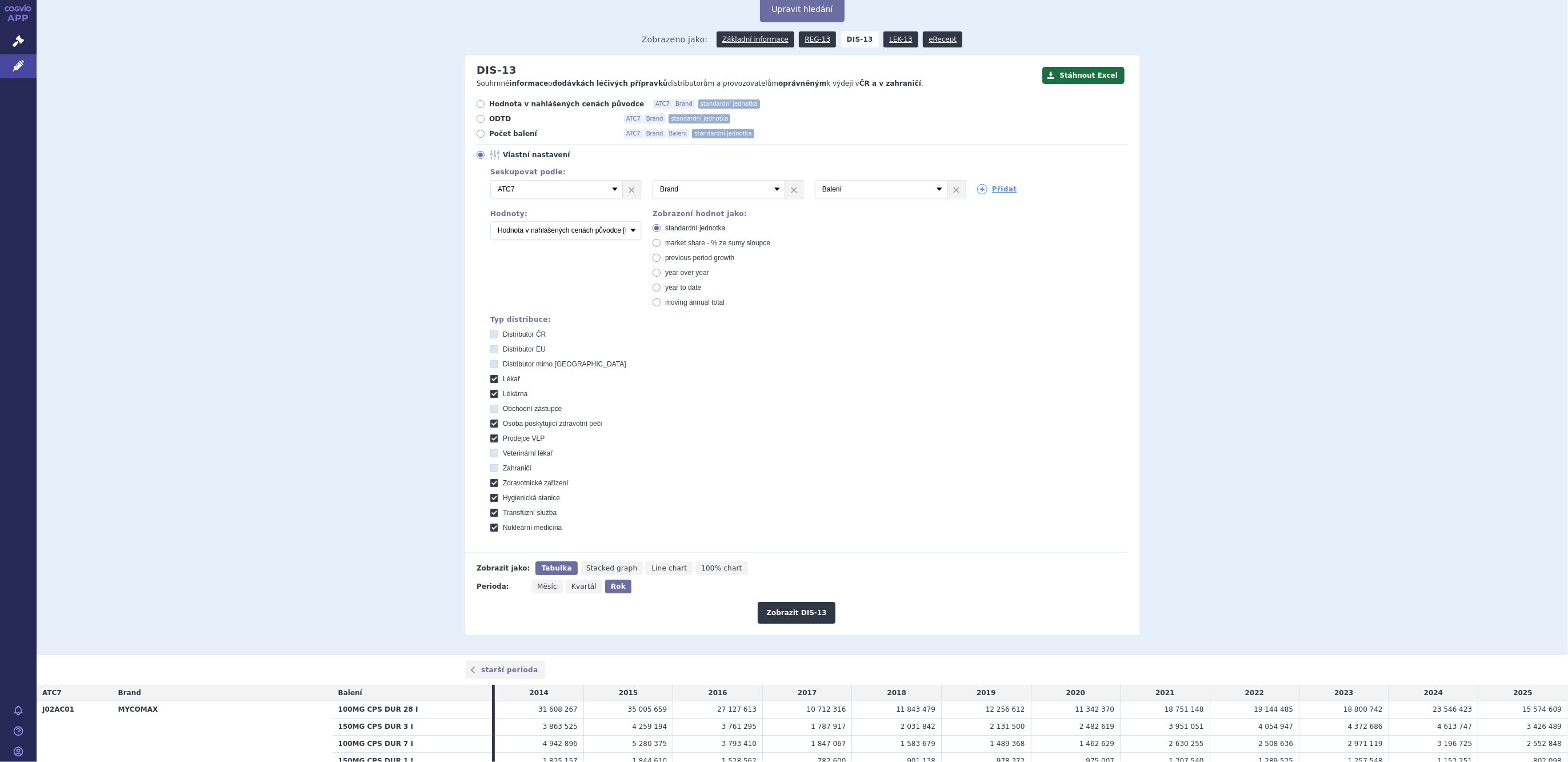
scroll to position [221, 0]
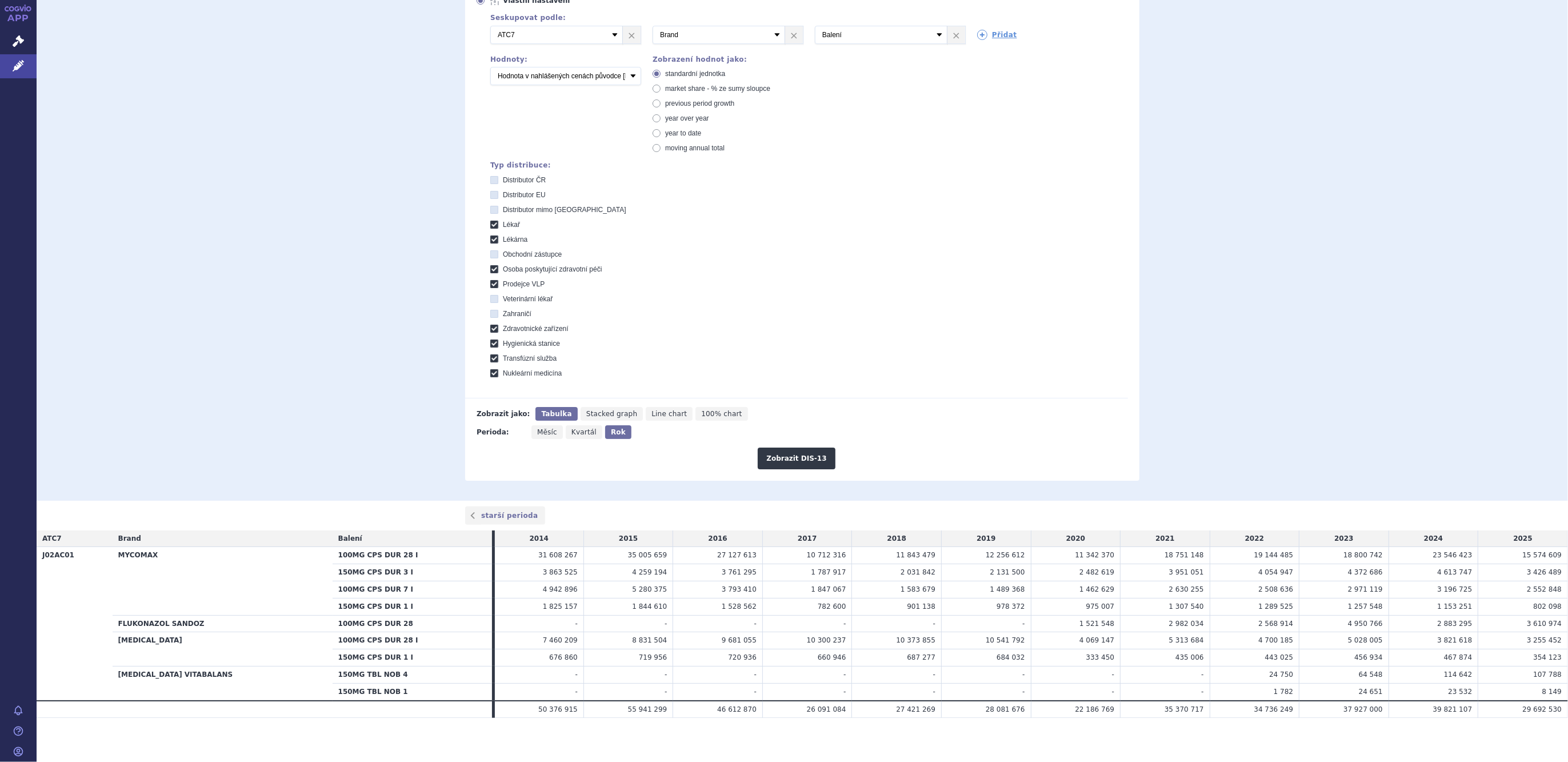
click at [956, 40] on link "×" at bounding box center [957, 34] width 18 height 17
click at [607, 76] on select "Počet balení Hodnota v nahlášených cenách původce [DIS-13] Hodnota v maximálníc…" at bounding box center [566, 76] width 151 height 18
select select "packages"
click at [491, 67] on select "Počet balení Hodnota v nahlášených cenách původce [DIS-13] Hodnota v maximálníc…" at bounding box center [566, 76] width 151 height 18
click at [795, 454] on button "Zobrazit DIS-13" at bounding box center [796, 459] width 77 height 22
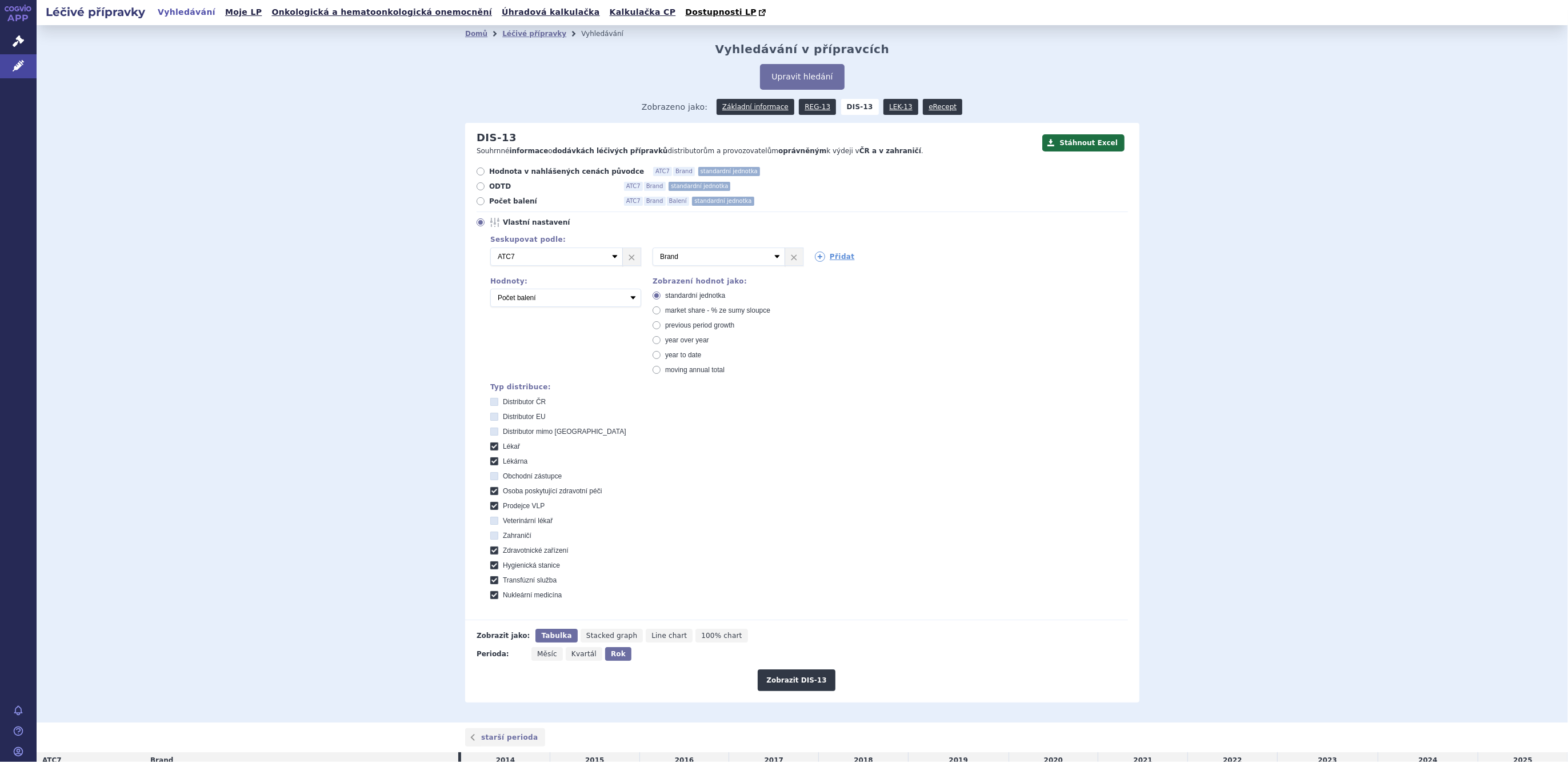
scroll to position [138, 0]
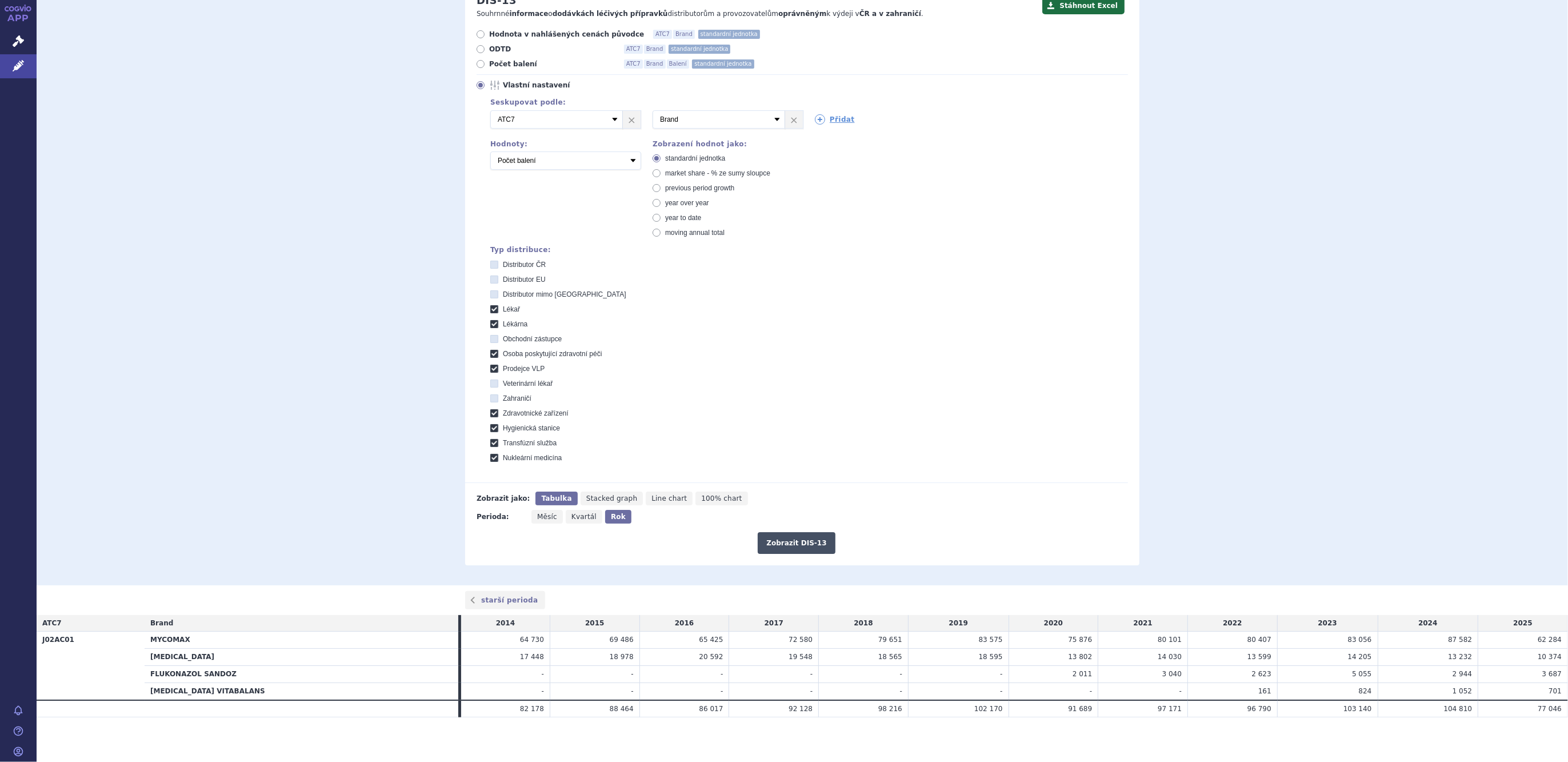
click at [781, 533] on button "Zobrazit DIS-13" at bounding box center [796, 543] width 77 height 22
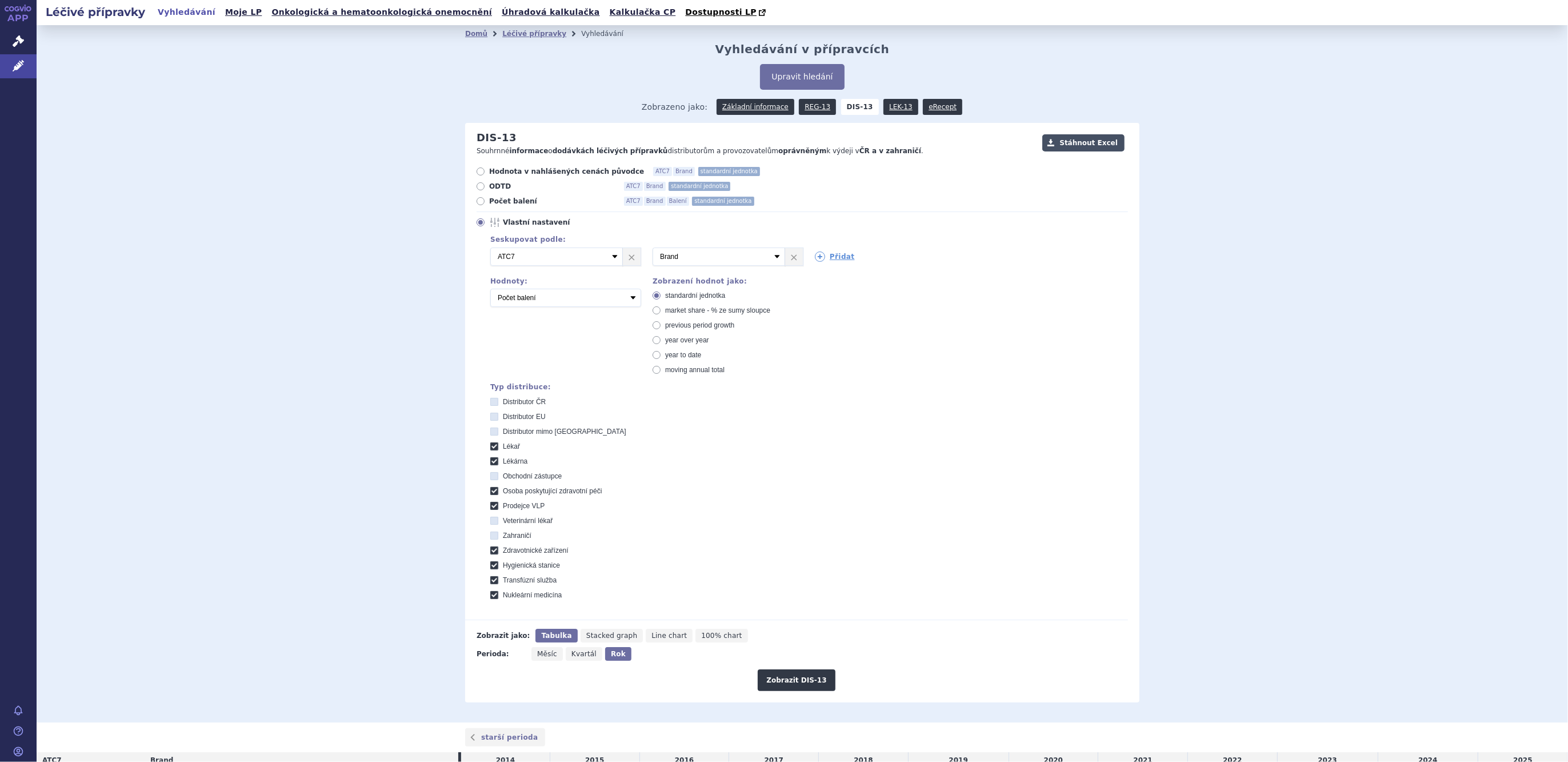
click at [1097, 146] on button "Stáhnout Excel" at bounding box center [1083, 143] width 83 height 17
drag, startPoint x: 1480, startPoint y: 524, endPoint x: 1438, endPoint y: 504, distance: 46.5
click at [1474, 520] on div "Domů Léčivé přípravky Vyhledávání Vyhledávání v přípravcích Upravit hledání ods…" at bounding box center [802, 373] width 1531 height 697
click at [816, 257] on icon at bounding box center [820, 256] width 10 height 10
click at [816, 257] on select "Vyberte groupování ATC3 ATC5 ATC7 Brand Balení SÚKL kód MAH VPOIS Referenční sk…" at bounding box center [881, 256] width 133 height 18
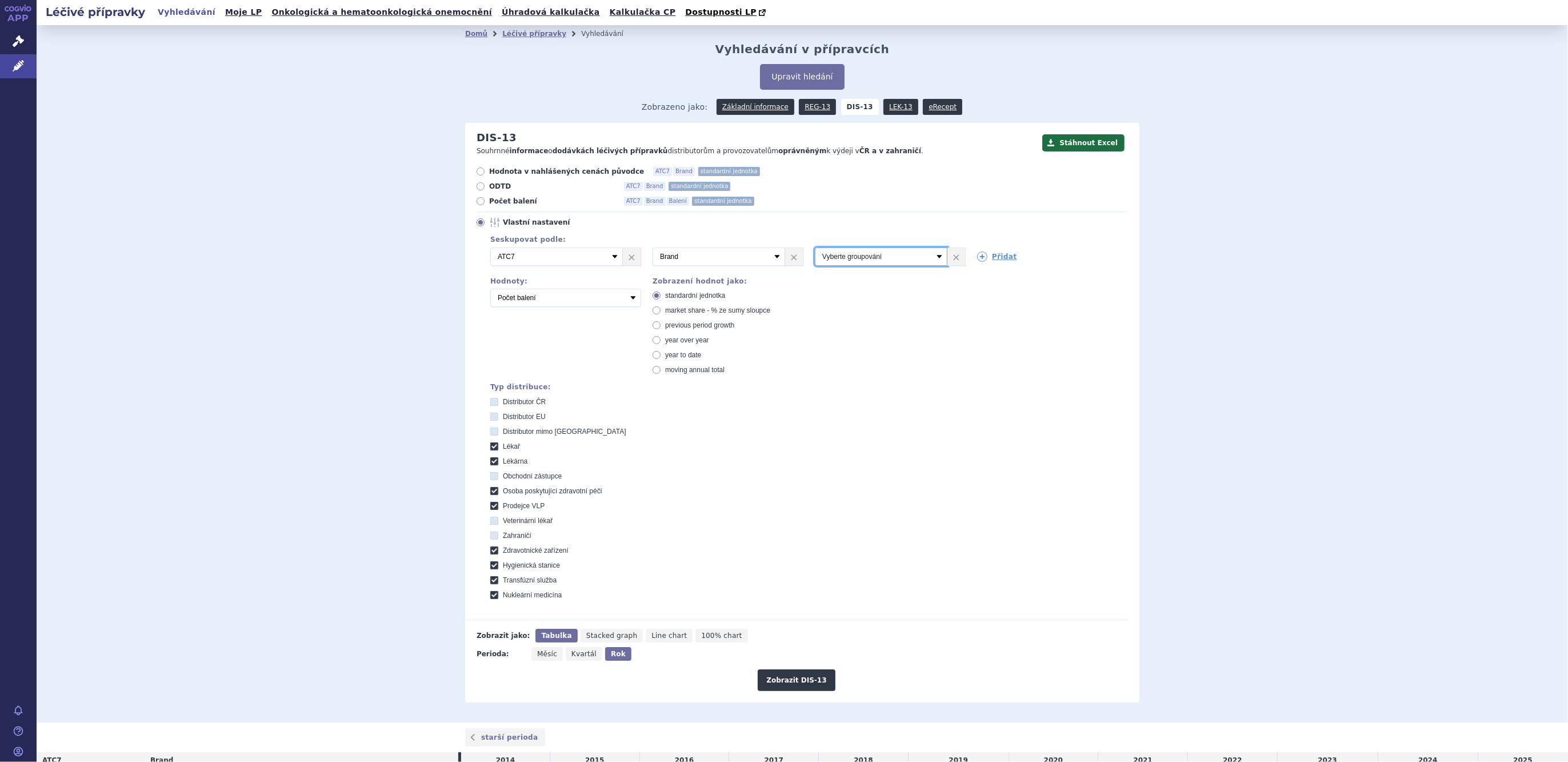
select select "package"
click at [815, 248] on select "Vyberte groupování ATC3 ATC5 ATC7 Brand Balení SÚKL kód MAH VPOIS Referenční sk…" at bounding box center [881, 256] width 133 height 18
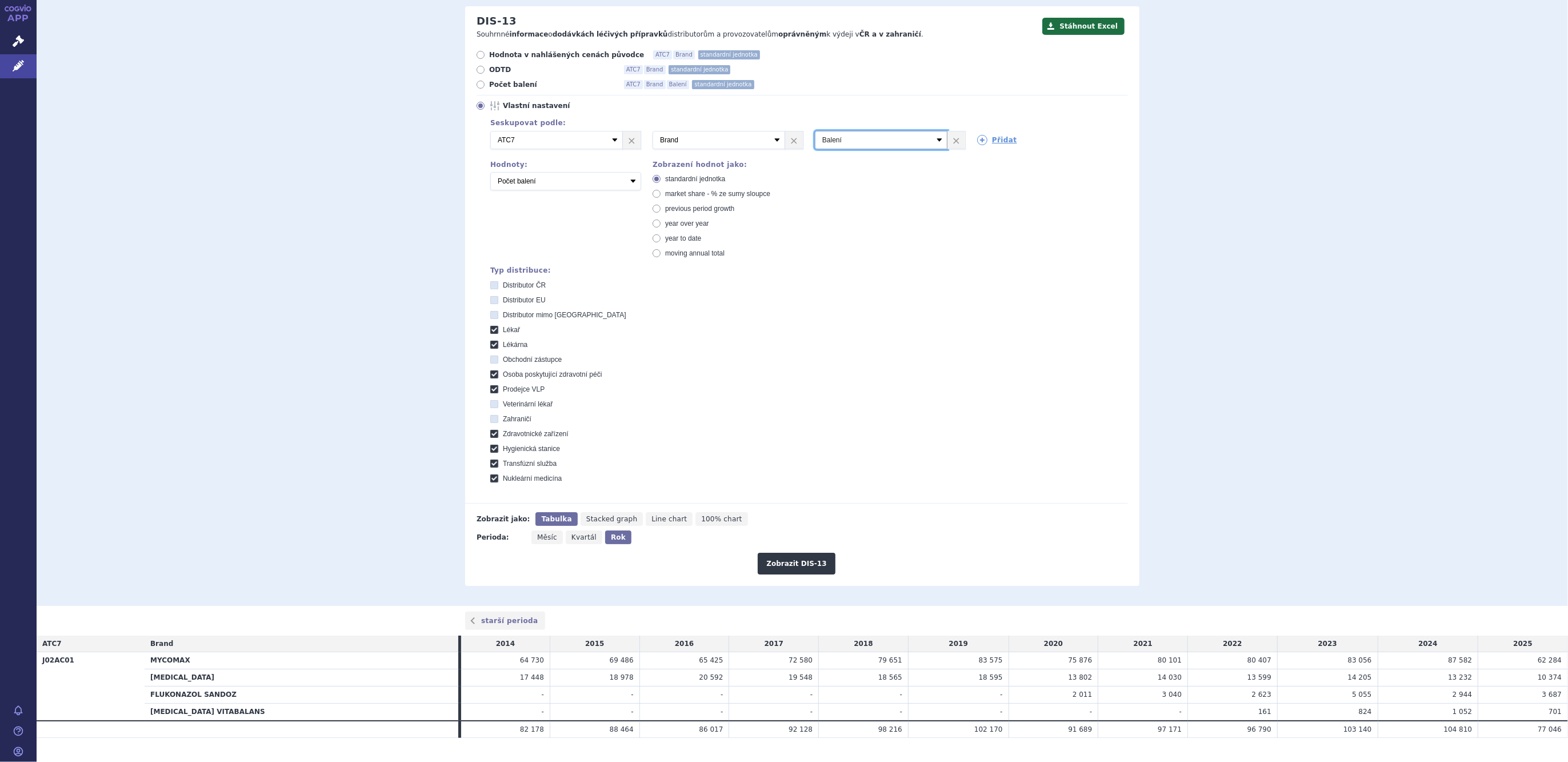
scroll to position [138, 0]
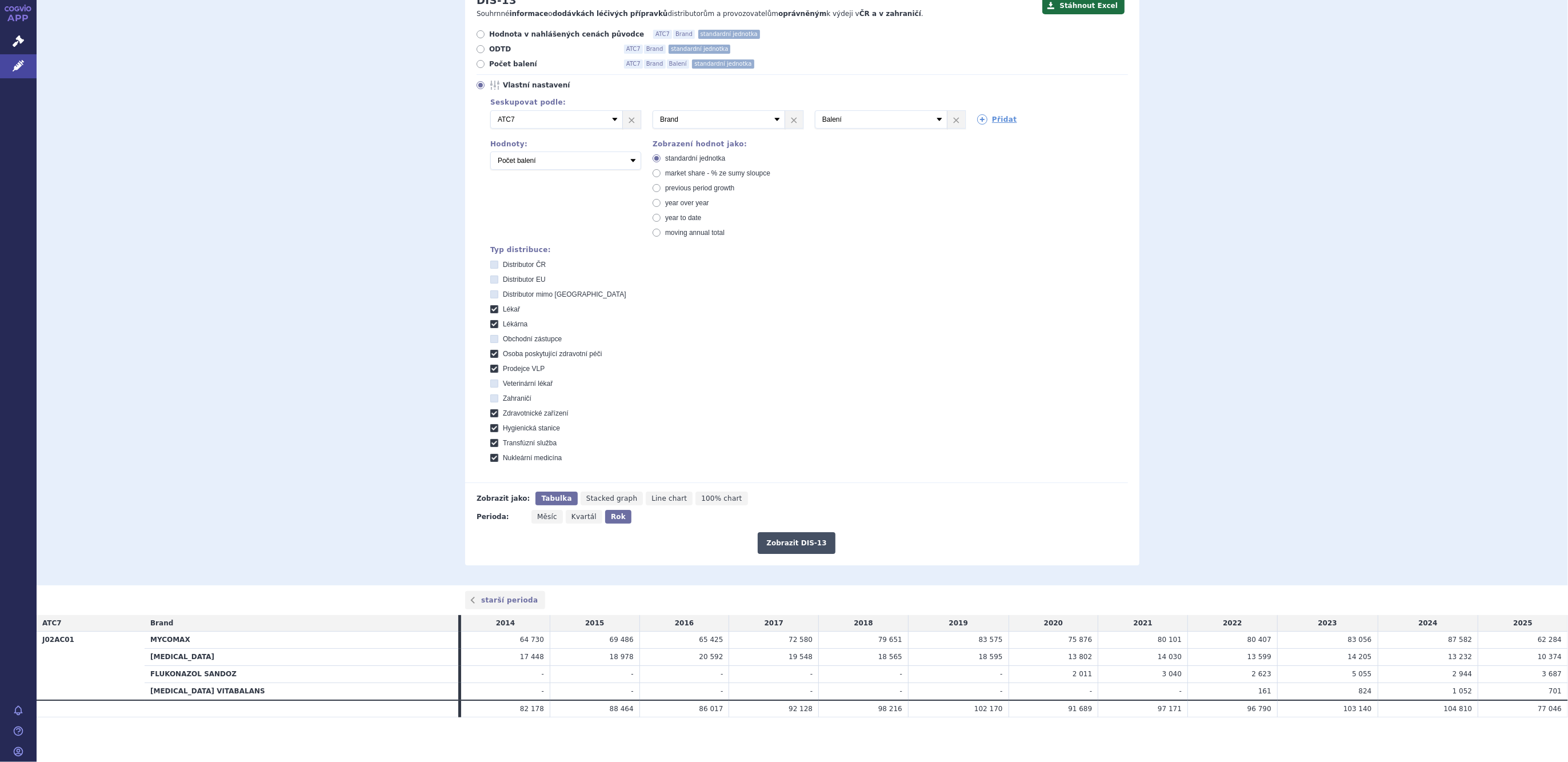
click at [809, 539] on button "Zobrazit DIS-13" at bounding box center [796, 543] width 77 height 22
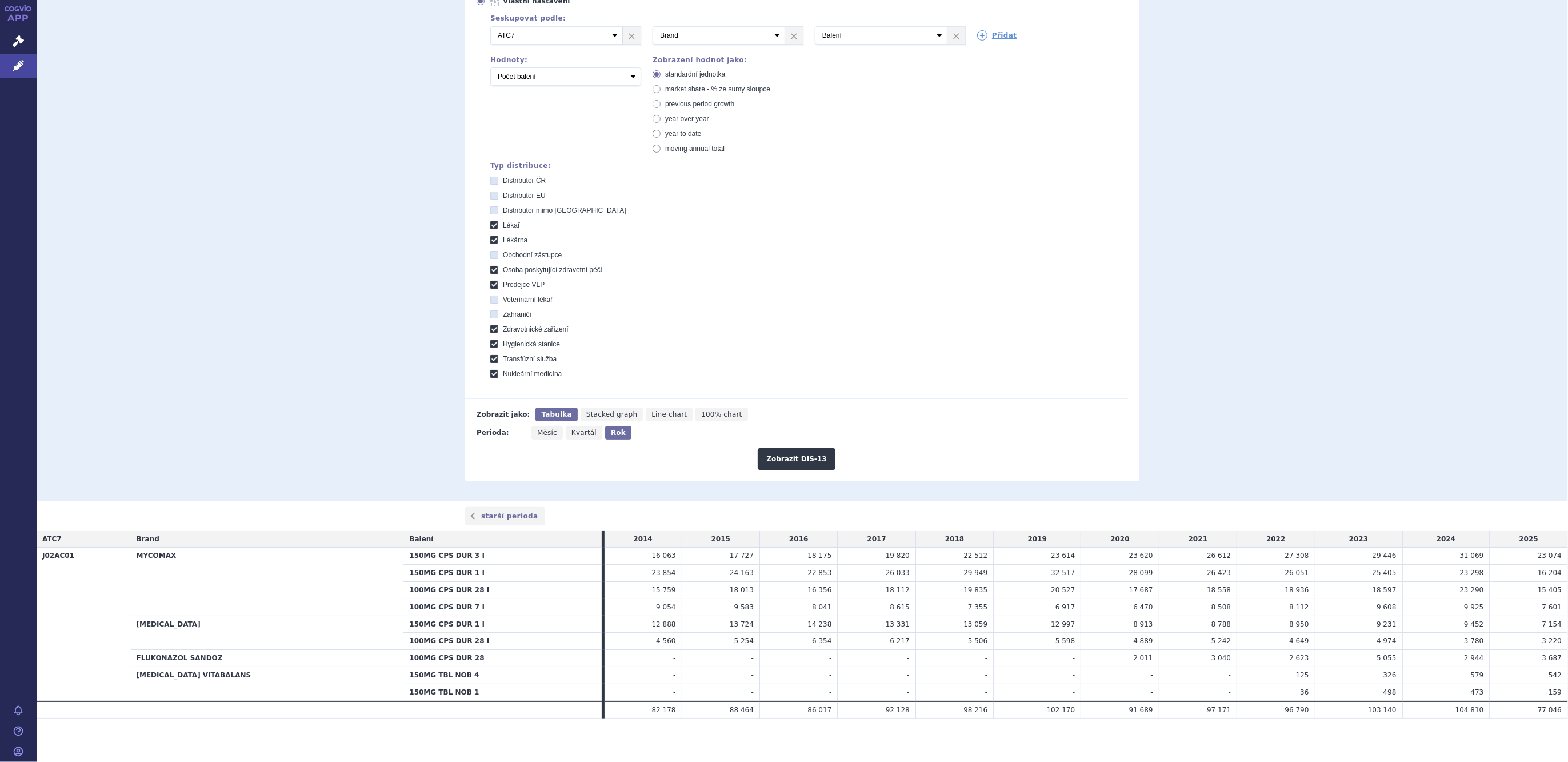
scroll to position [221, 0]
click at [810, 449] on button "Zobrazit DIS-13" at bounding box center [796, 459] width 77 height 22
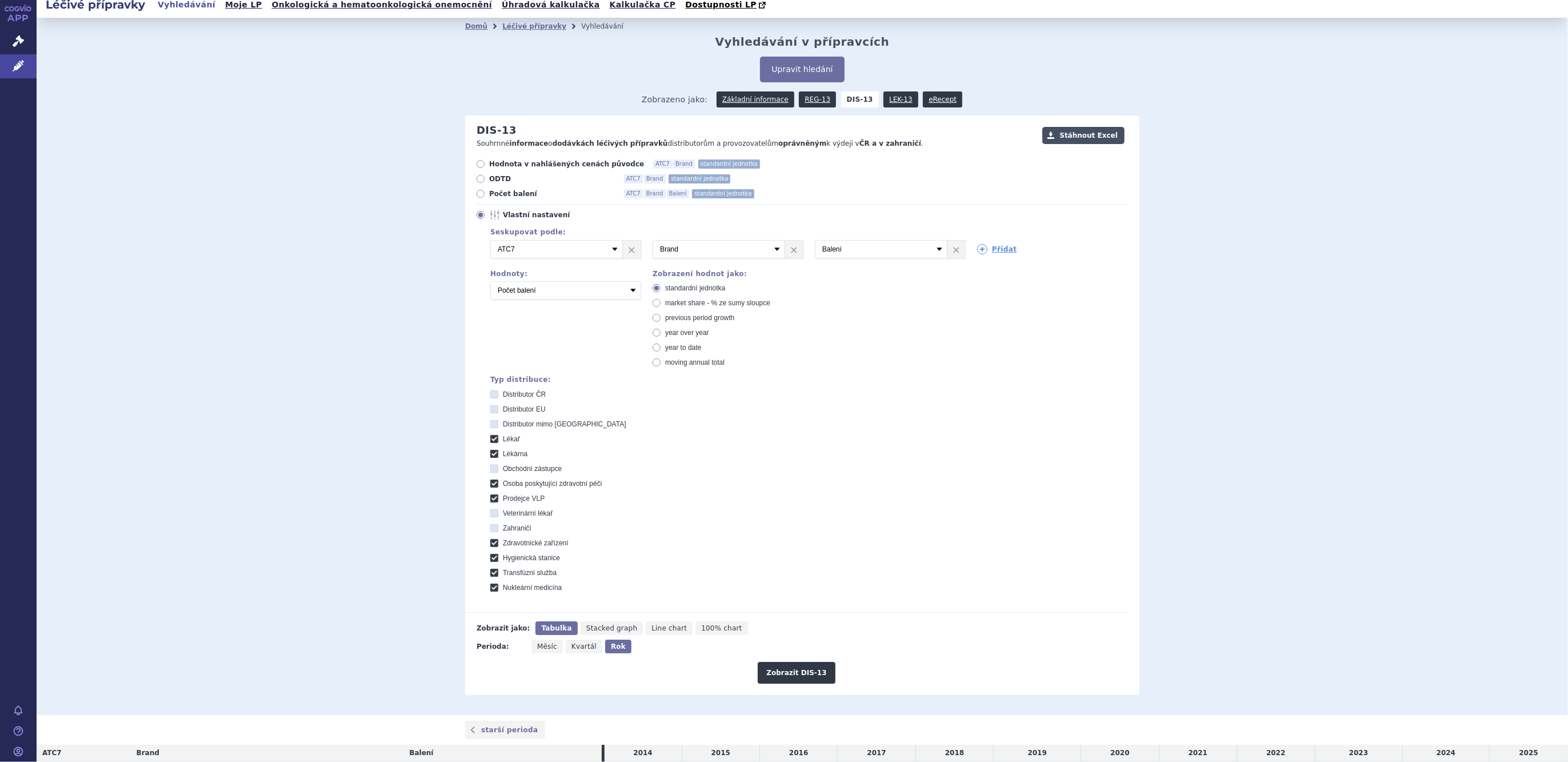
click at [1091, 137] on button "Stáhnout Excel" at bounding box center [1083, 135] width 83 height 17
